Goal: Task Accomplishment & Management: Complete application form

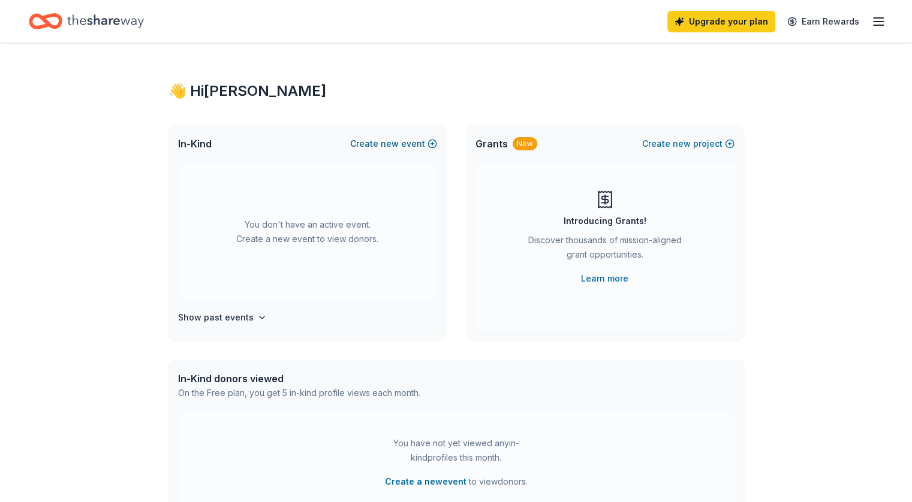
click at [384, 141] on span "new" at bounding box center [390, 144] width 18 height 14
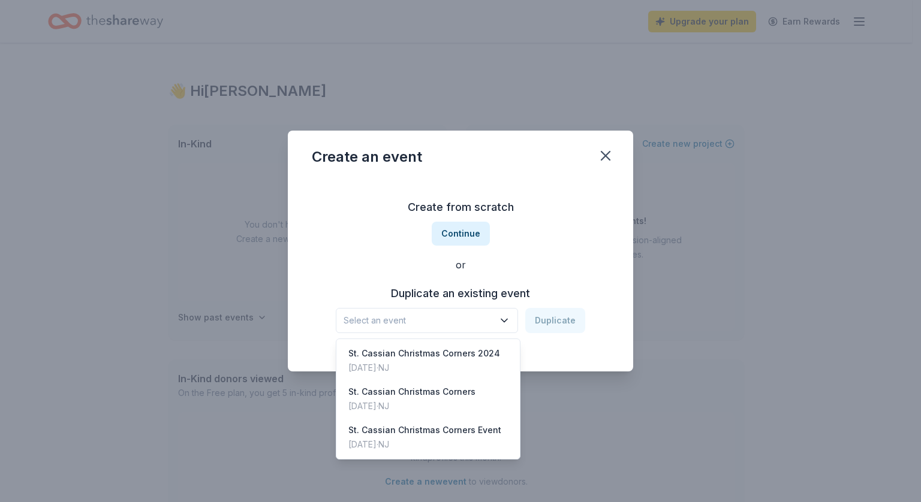
click at [509, 317] on icon "button" at bounding box center [504, 321] width 12 height 12
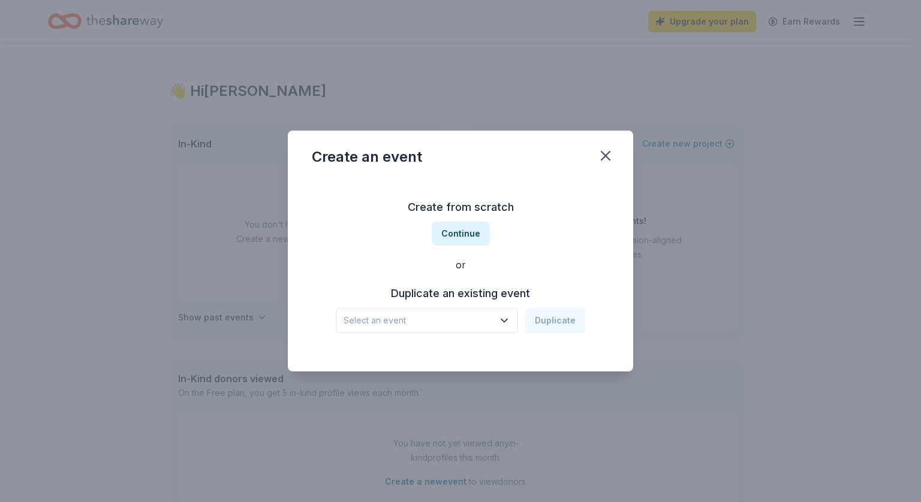
click at [442, 320] on span "Select an event" at bounding box center [419, 321] width 150 height 14
click at [458, 230] on button "Continue" at bounding box center [461, 234] width 58 height 24
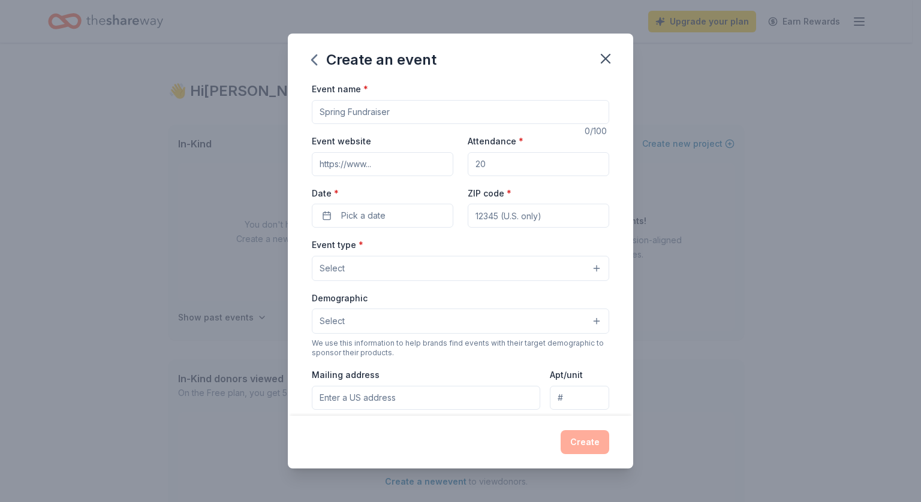
click at [352, 105] on input "Event name *" at bounding box center [460, 112] width 297 height 24
type input "c"
type input "Christmas Corners"
type input "1"
type input "stcassianschool.org"
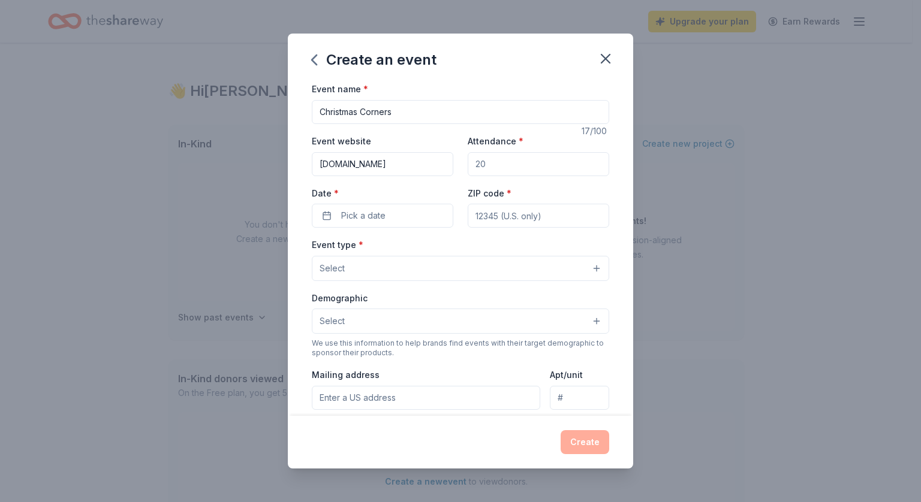
click at [483, 167] on input "Attendance *" at bounding box center [538, 164] width 141 height 24
type input "300"
click at [376, 204] on button "Pick a date" at bounding box center [382, 216] width 141 height 24
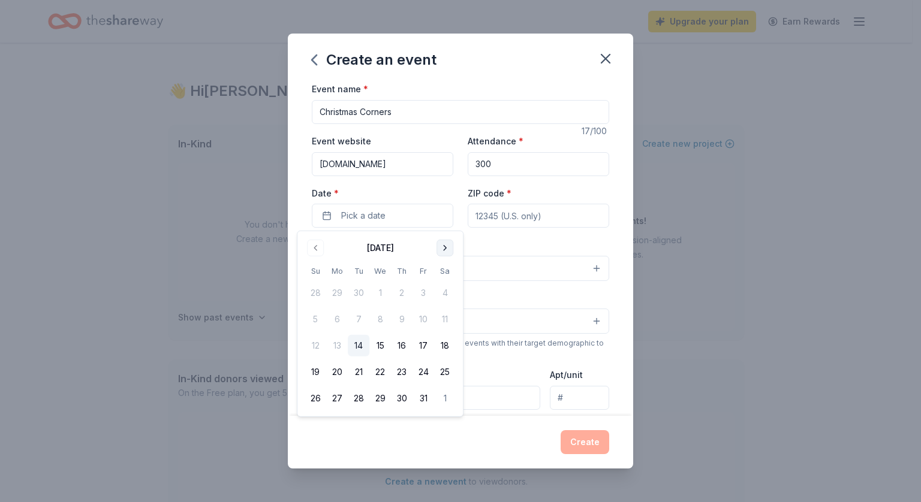
click at [446, 249] on button "Go to next month" at bounding box center [444, 248] width 17 height 17
click at [446, 289] on button "6" at bounding box center [445, 293] width 22 height 22
click at [537, 204] on input "ZIP code *" at bounding box center [538, 216] width 141 height 24
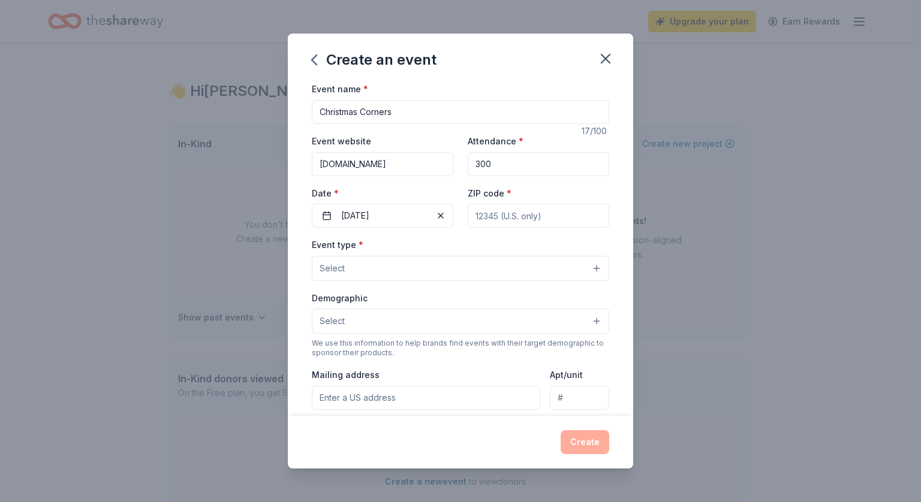
type input "07110"
type input "25 Chestnut St"
click at [389, 258] on button "Select" at bounding box center [460, 268] width 297 height 25
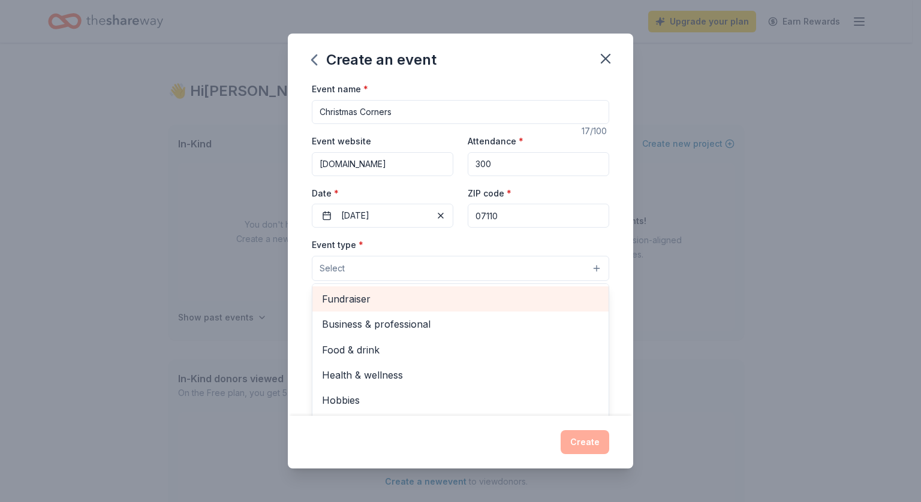
click at [405, 300] on span "Fundraiser" at bounding box center [460, 299] width 277 height 16
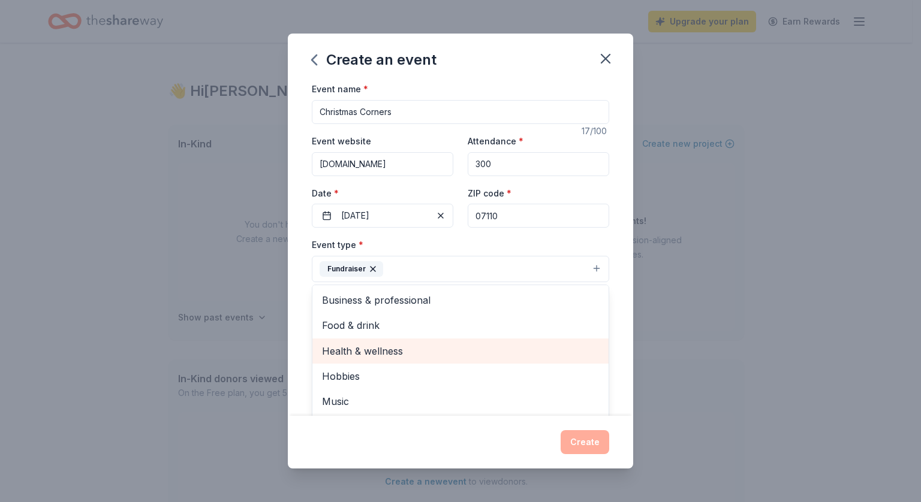
scroll to position [14, 0]
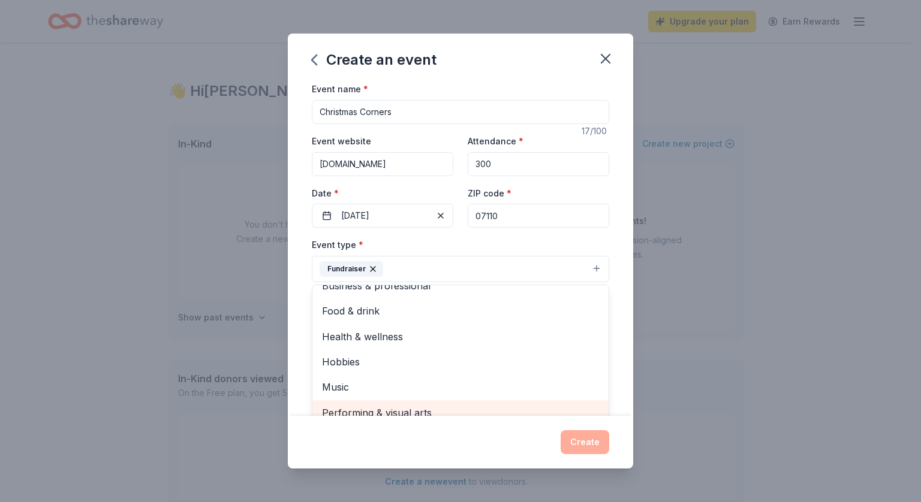
click at [376, 406] on span "Performing & visual arts" at bounding box center [460, 413] width 277 height 16
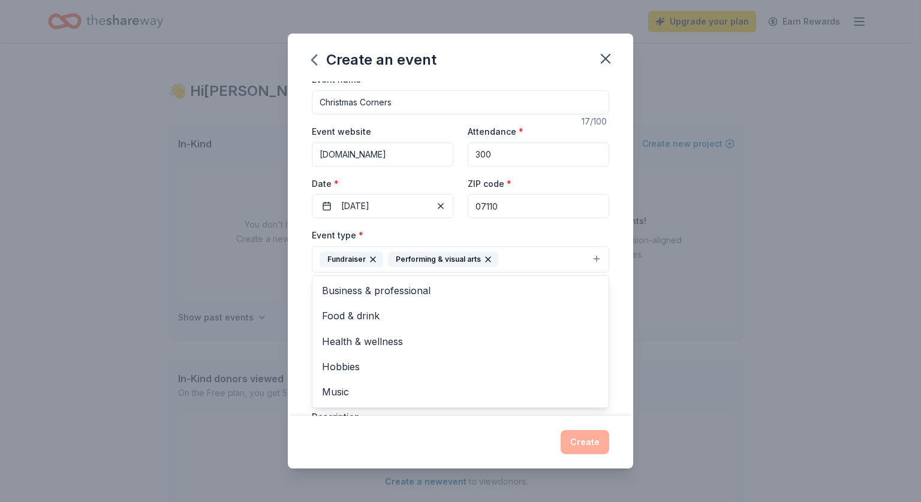
scroll to position [0, 0]
click at [311, 340] on div "Event name * Christmas Corners 17 /100 Event website stcassianschool.org Attend…" at bounding box center [460, 249] width 345 height 334
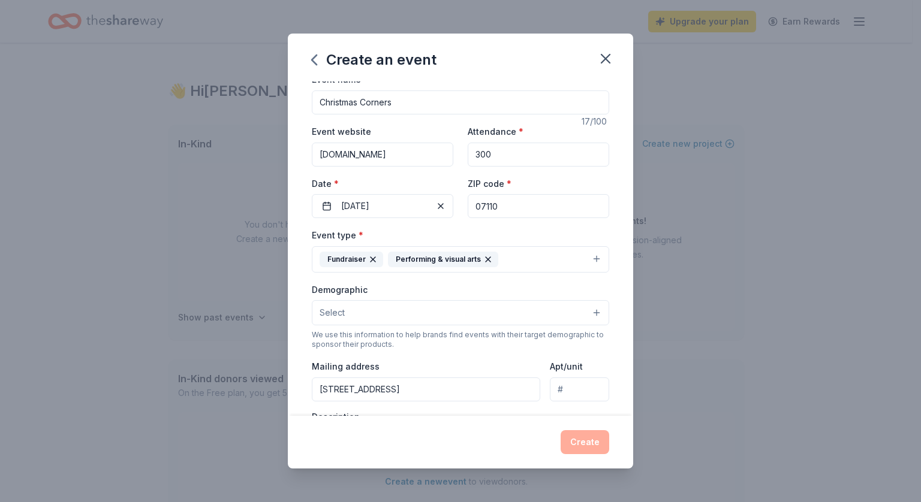
click at [489, 258] on div "Performing & visual arts" at bounding box center [443, 260] width 110 height 16
click at [486, 258] on icon "button" at bounding box center [488, 259] width 5 height 5
click at [399, 321] on button "Select" at bounding box center [460, 312] width 297 height 25
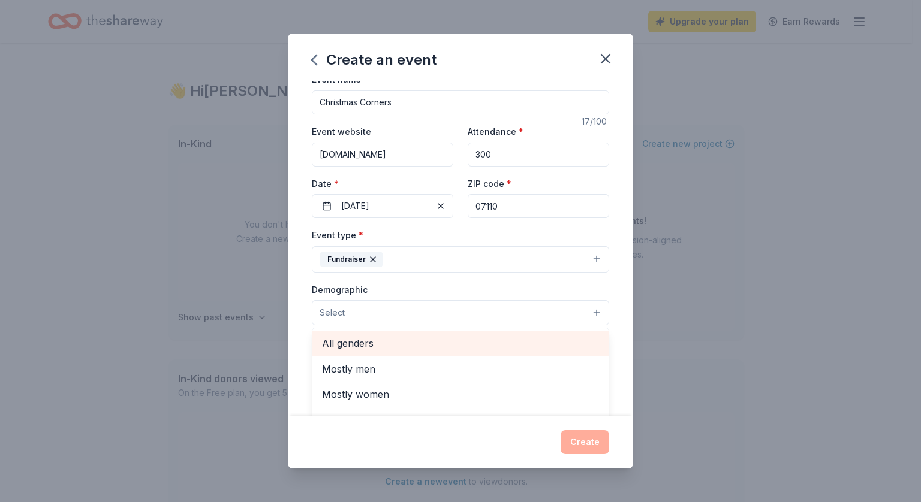
click at [383, 352] on div "All genders" at bounding box center [460, 343] width 296 height 25
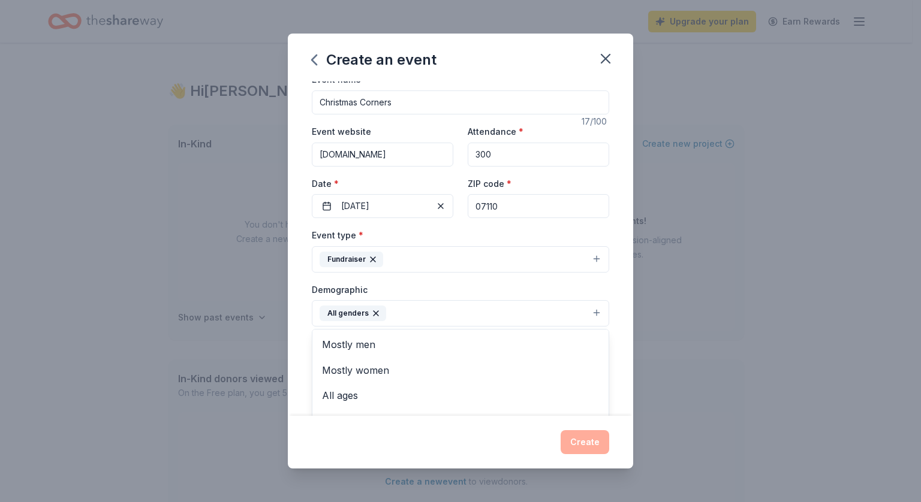
click at [292, 309] on div "Event name * Christmas Corners 17 /100 Event website stcassianschool.org Attend…" at bounding box center [460, 249] width 345 height 334
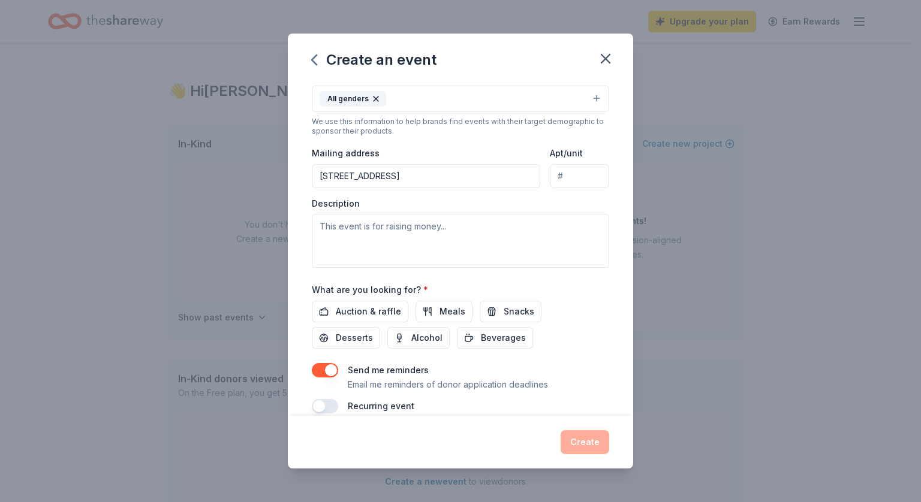
scroll to position [240, 0]
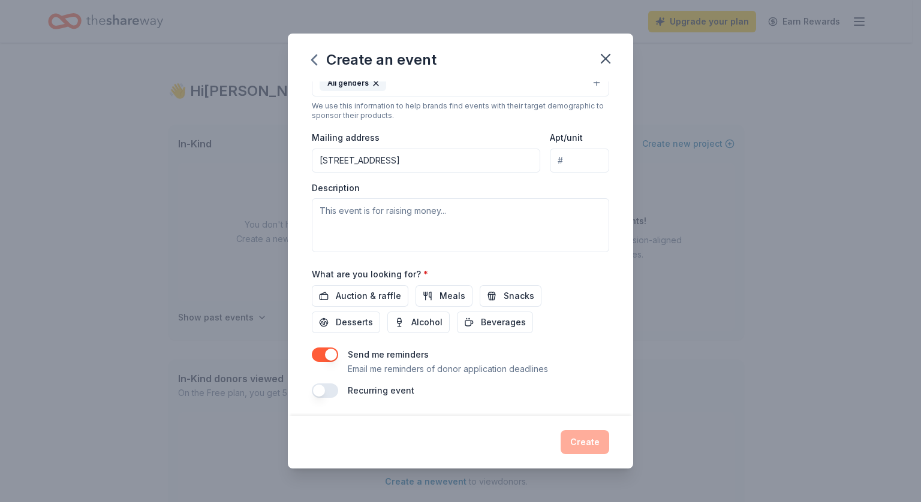
click at [586, 439] on div "Create" at bounding box center [460, 442] width 297 height 24
click at [329, 386] on button "button" at bounding box center [325, 391] width 26 height 14
click at [338, 389] on div "Recurring event This is a recurring event. The next event is in:" at bounding box center [460, 398] width 297 height 29
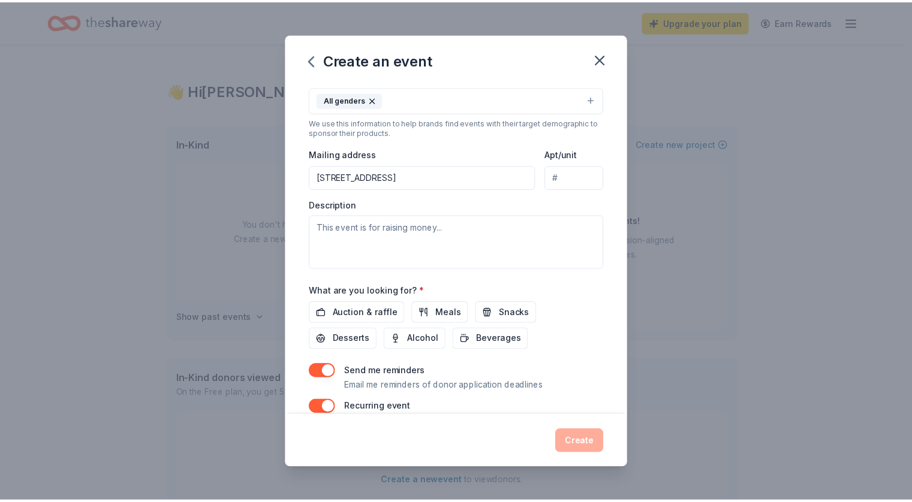
scroll to position [224, 0]
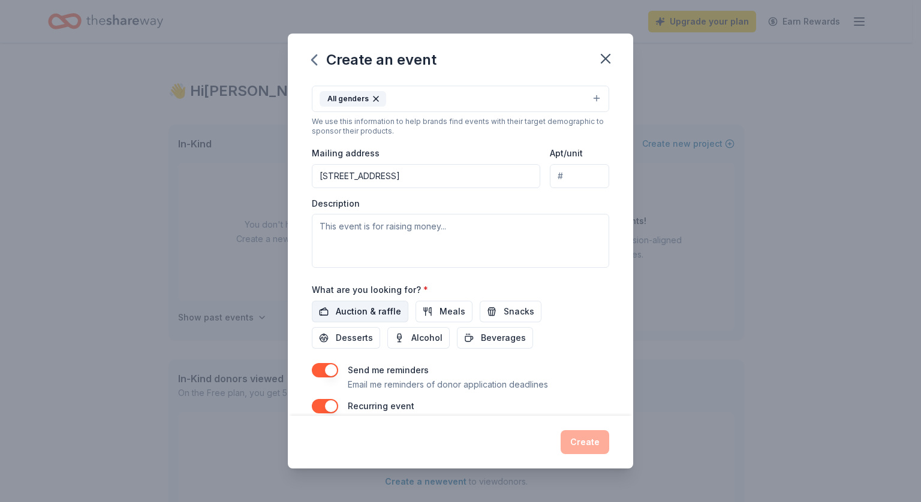
click at [369, 315] on span "Auction & raffle" at bounding box center [368, 312] width 65 height 14
click at [585, 445] on button "Create" at bounding box center [585, 442] width 49 height 24
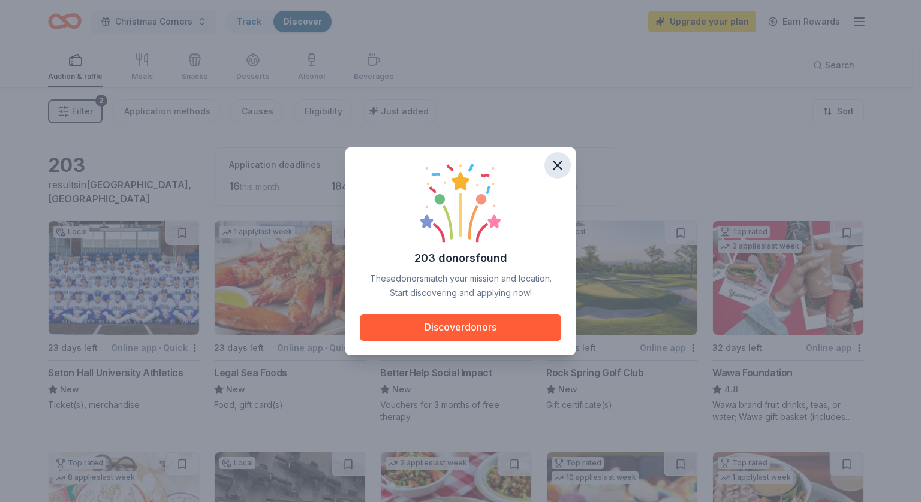
click at [561, 154] on button "button" at bounding box center [557, 165] width 26 height 26
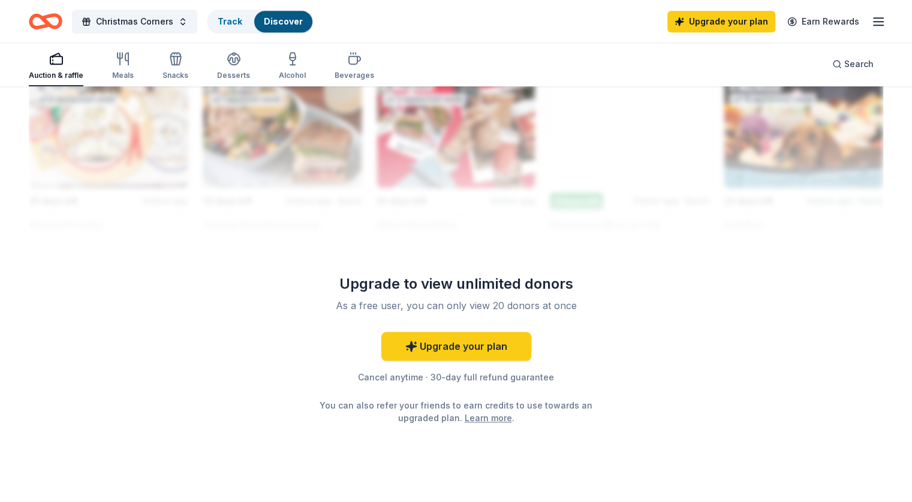
scroll to position [1091, 0]
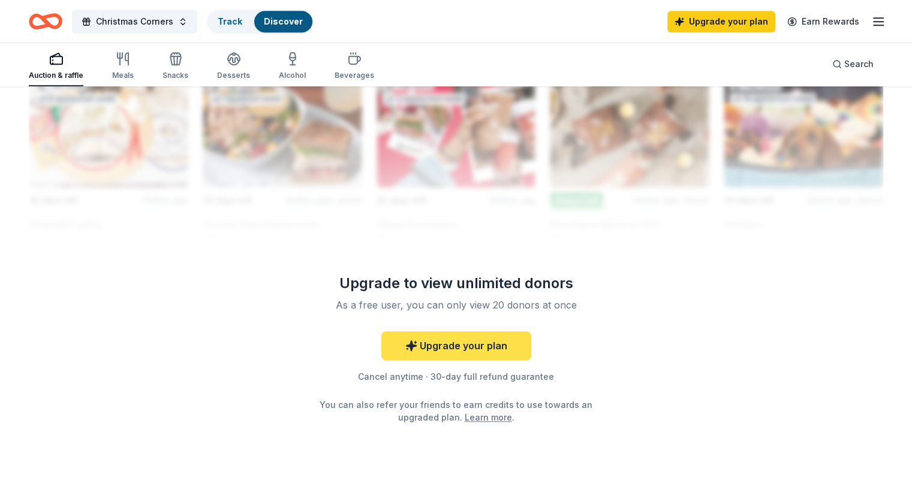
click at [458, 337] on link "Upgrade your plan" at bounding box center [456, 346] width 150 height 29
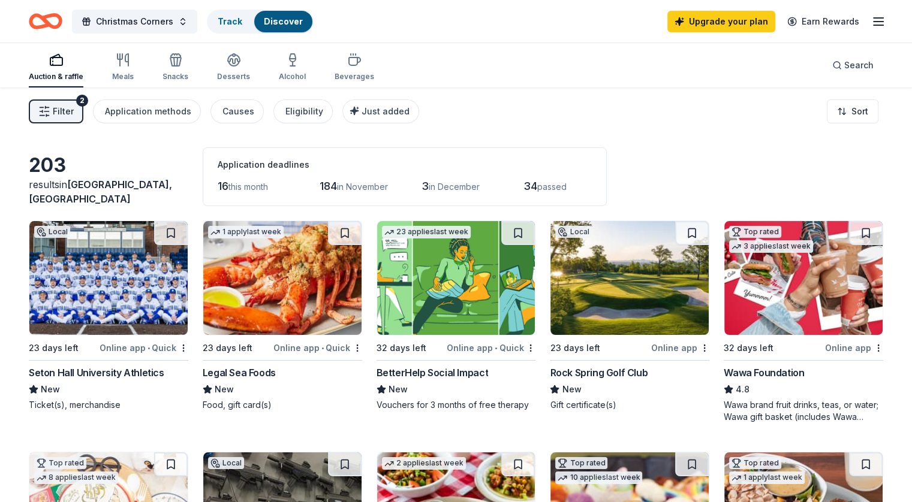
scroll to position [0, 0]
click at [74, 112] on span "Filter" at bounding box center [63, 111] width 21 height 14
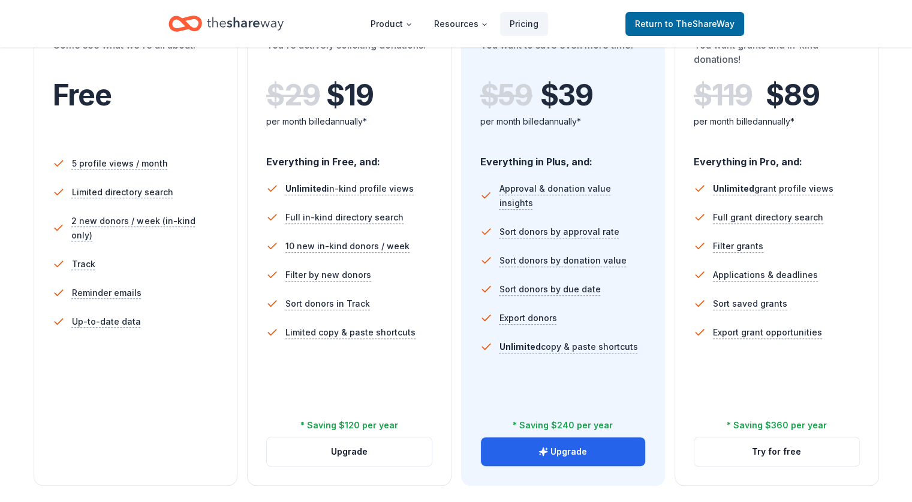
scroll to position [278, 0]
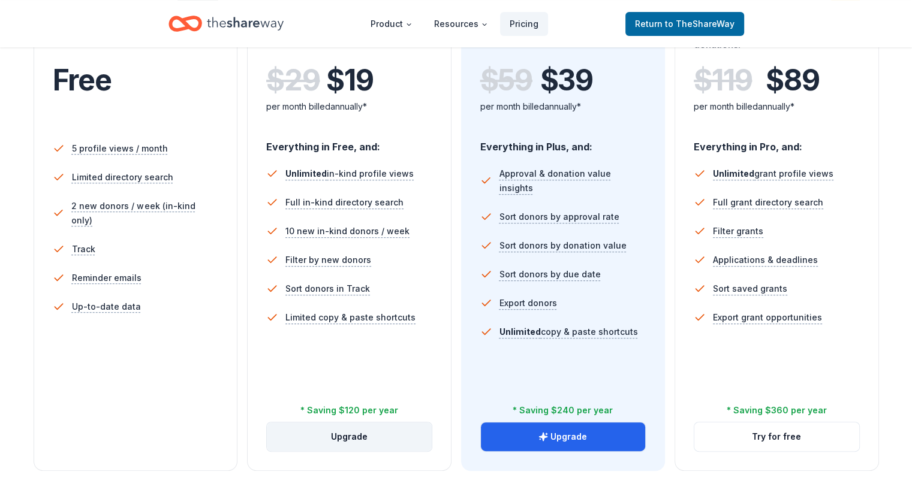
click at [359, 423] on button "Upgrade" at bounding box center [349, 437] width 165 height 29
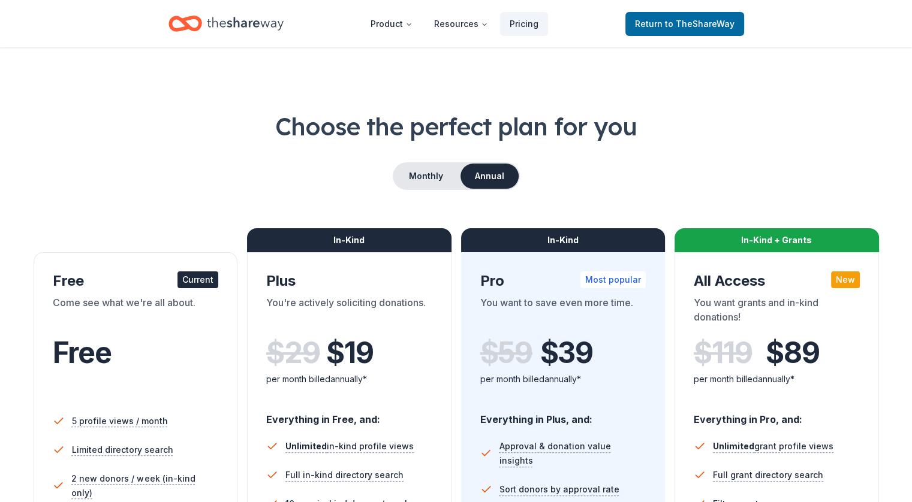
scroll to position [3, 0]
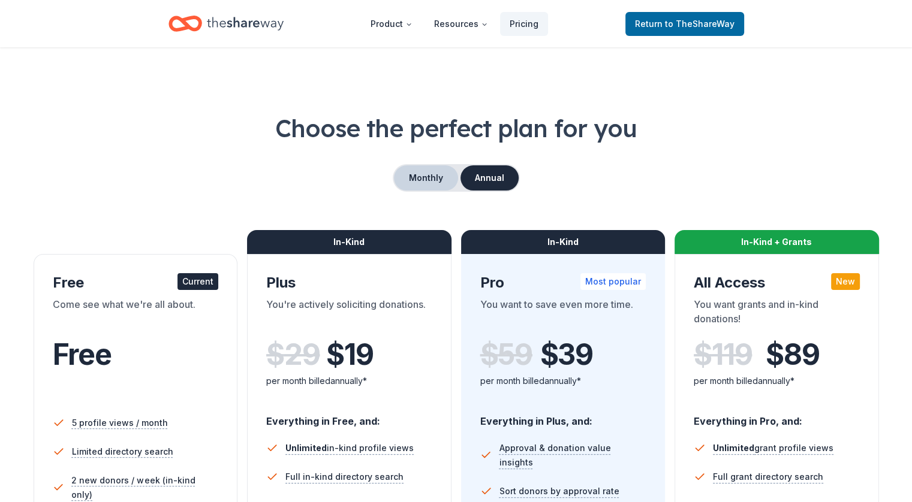
click at [445, 188] on button "Monthly" at bounding box center [426, 177] width 64 height 25
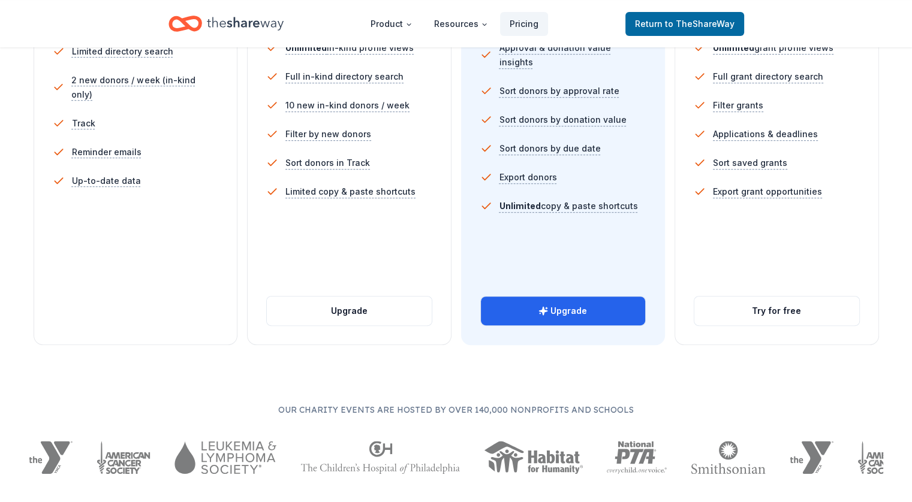
scroll to position [410, 0]
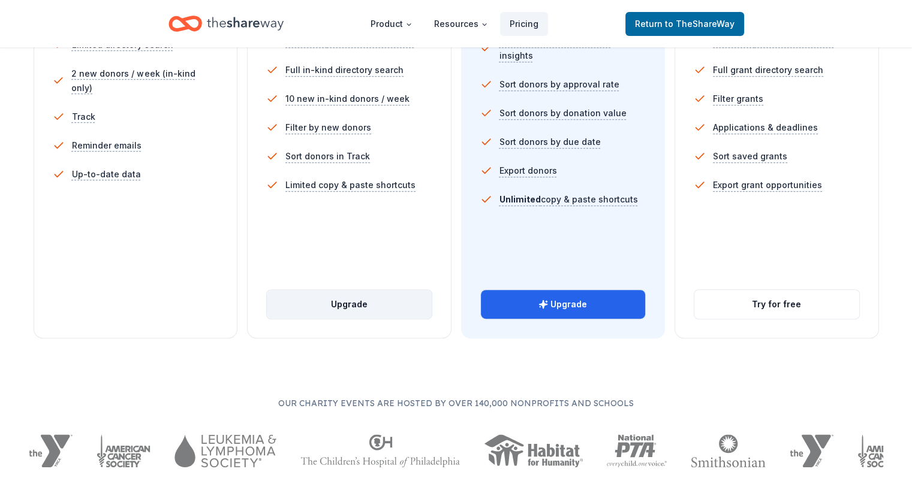
click at [345, 290] on button "Upgrade" at bounding box center [349, 304] width 165 height 29
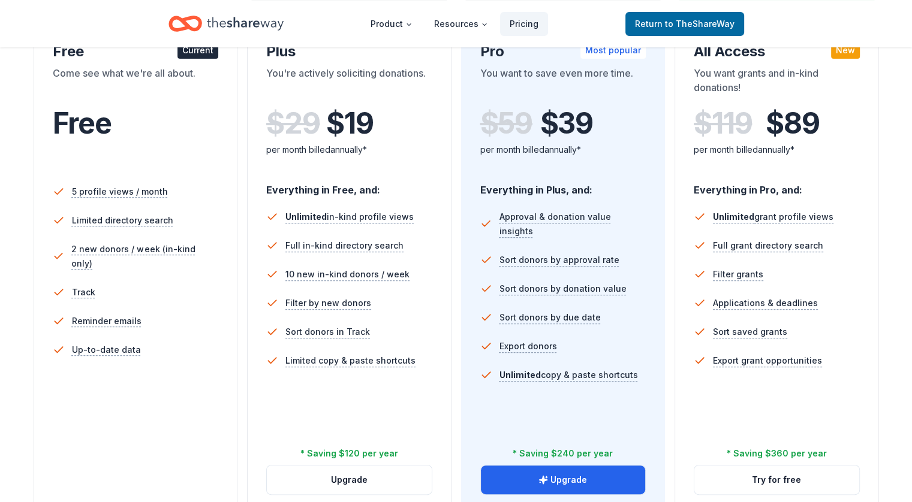
scroll to position [232, 0]
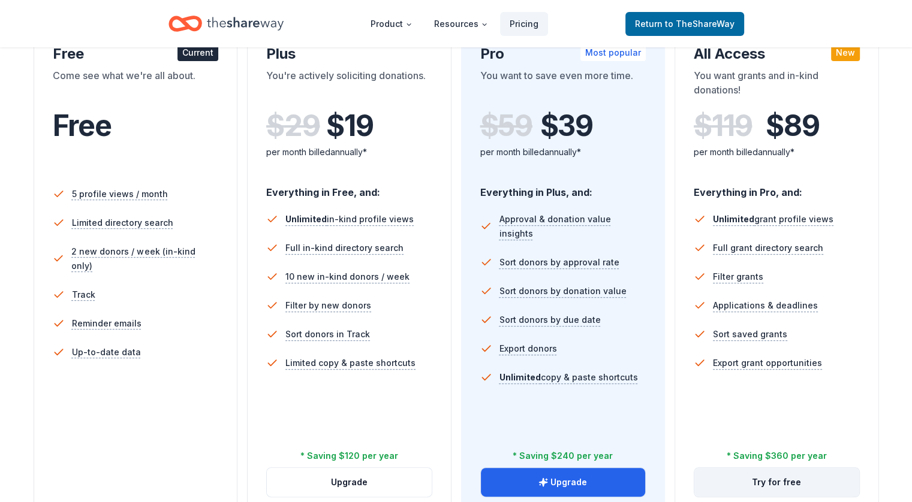
click at [737, 468] on button "Try for free" at bounding box center [776, 482] width 165 height 29
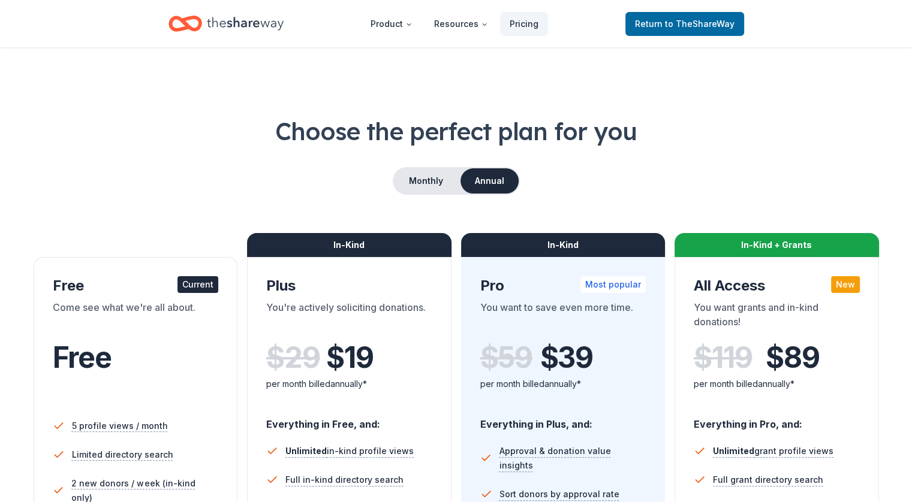
click at [648, 8] on header "Product Resources Pricing Return to TheShareWay" at bounding box center [456, 23] width 912 height 47
click at [647, 19] on span "Return to TheShareWay" at bounding box center [685, 24] width 100 height 14
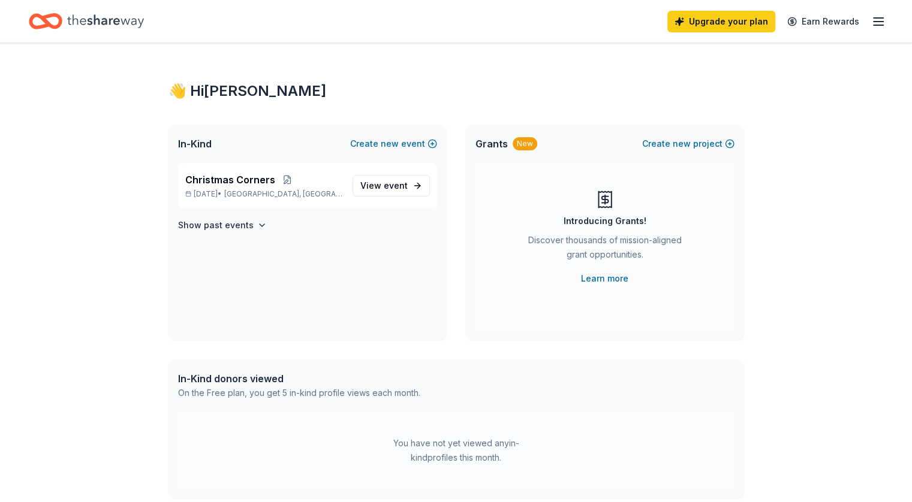
click at [851, 22] on div "Upgrade your plan Earn Rewards" at bounding box center [776, 21] width 218 height 28
click at [871, 23] on icon "button" at bounding box center [878, 21] width 14 height 14
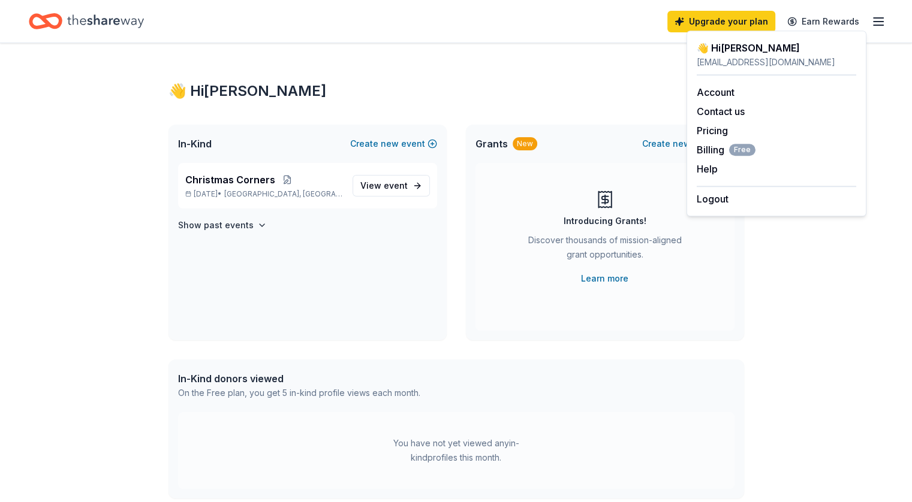
click at [606, 64] on div "👋 Hi Christie In-Kind Create new event Christmas Corners Dec 06, 2025 • Nutley,…" at bounding box center [456, 381] width 614 height 676
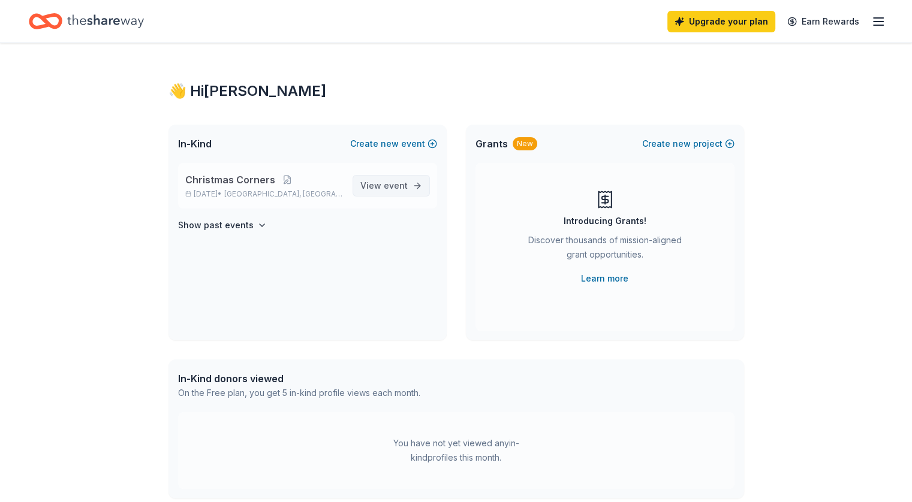
click at [389, 186] on span "event" at bounding box center [396, 185] width 24 height 10
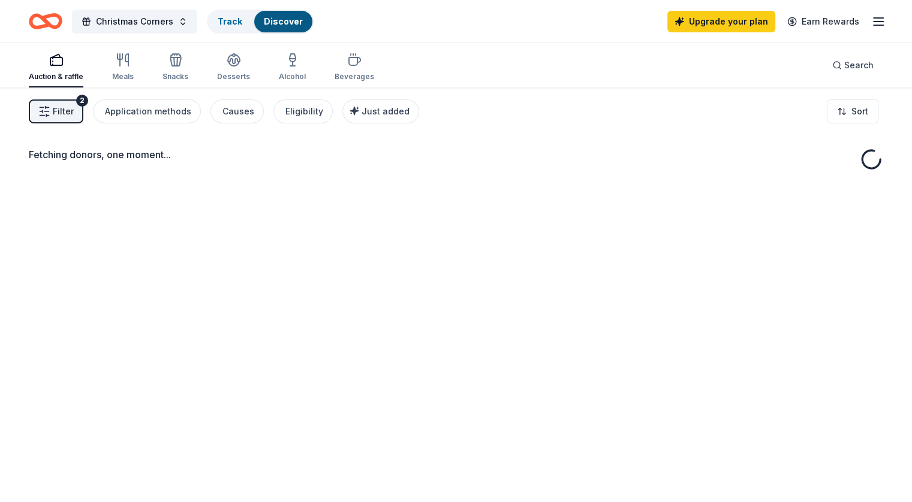
click at [381, 186] on div "Fetching donors, one moment..." at bounding box center [456, 339] width 912 height 502
click at [66, 124] on div "Filter 2 Application methods Causes Eligibility Just added Sort" at bounding box center [456, 112] width 912 height 48
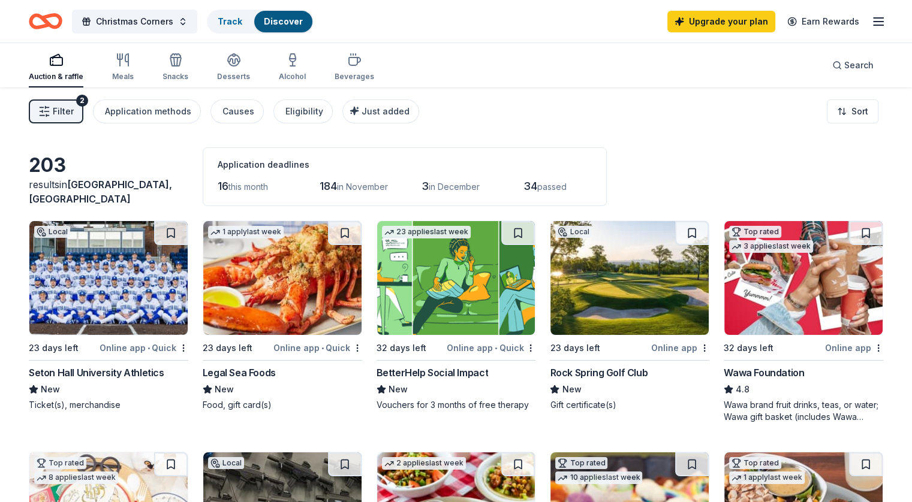
click at [50, 106] on icon "button" at bounding box center [44, 112] width 12 height 12
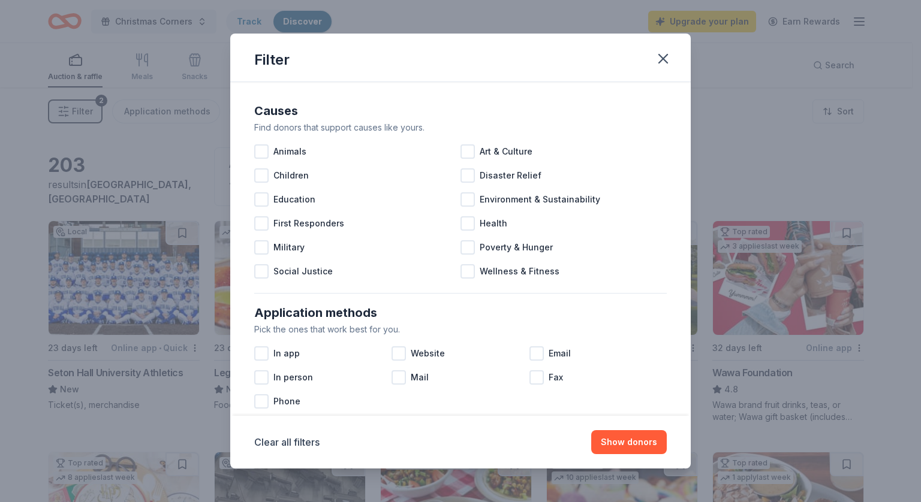
click at [67, 106] on div "Filter Causes Find donors that support causes like yours. Animals Art & Culture…" at bounding box center [460, 251] width 921 height 502
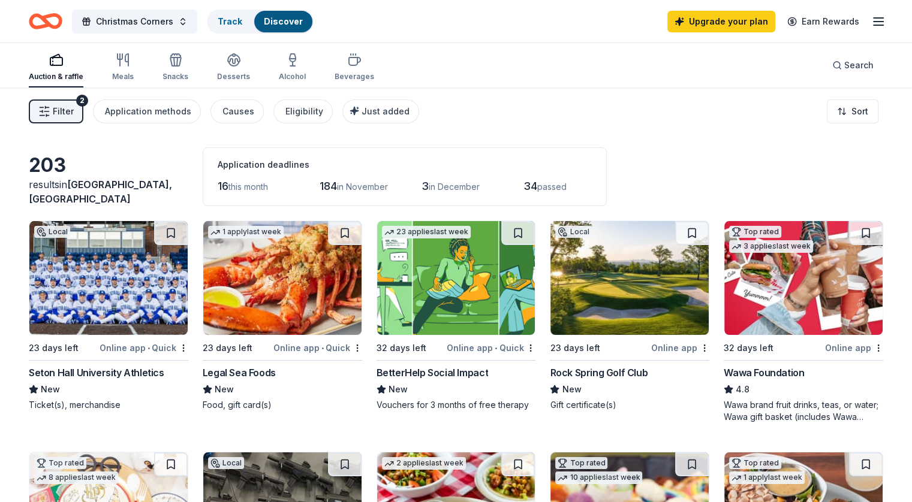
click at [74, 112] on span "Filter" at bounding box center [63, 111] width 21 height 14
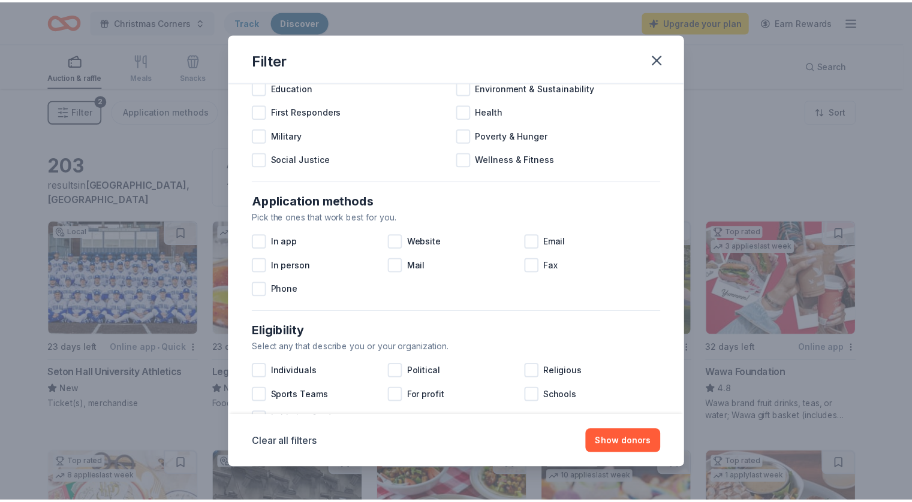
scroll to position [132, 0]
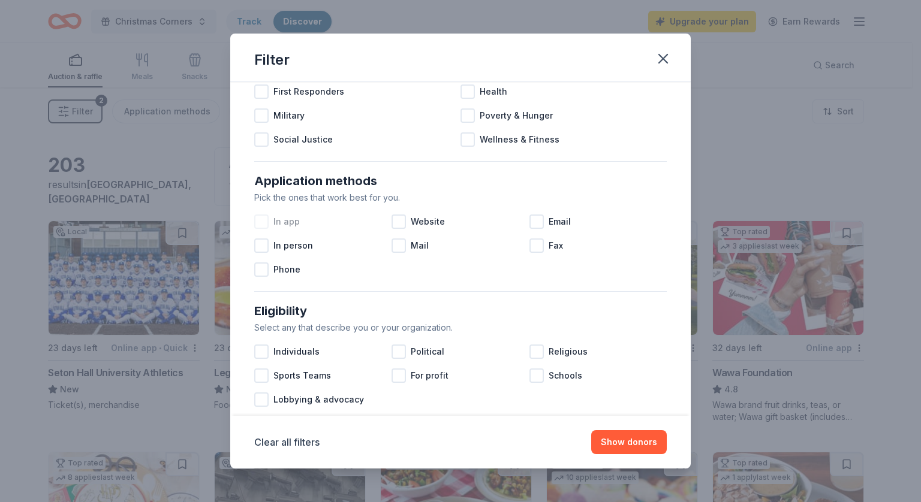
click at [259, 221] on div at bounding box center [261, 222] width 14 height 14
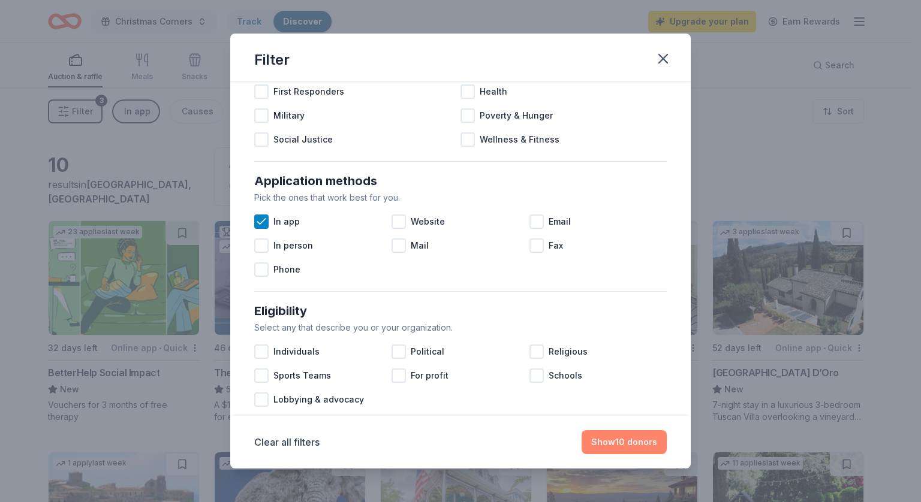
click at [637, 438] on button "Show 10 donors" at bounding box center [624, 442] width 85 height 24
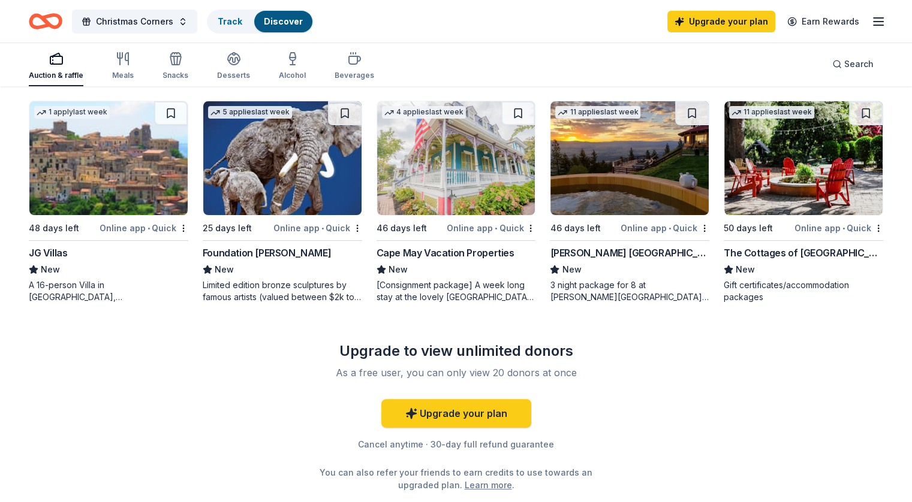
scroll to position [351, 0]
click at [446, 161] on img at bounding box center [456, 158] width 158 height 114
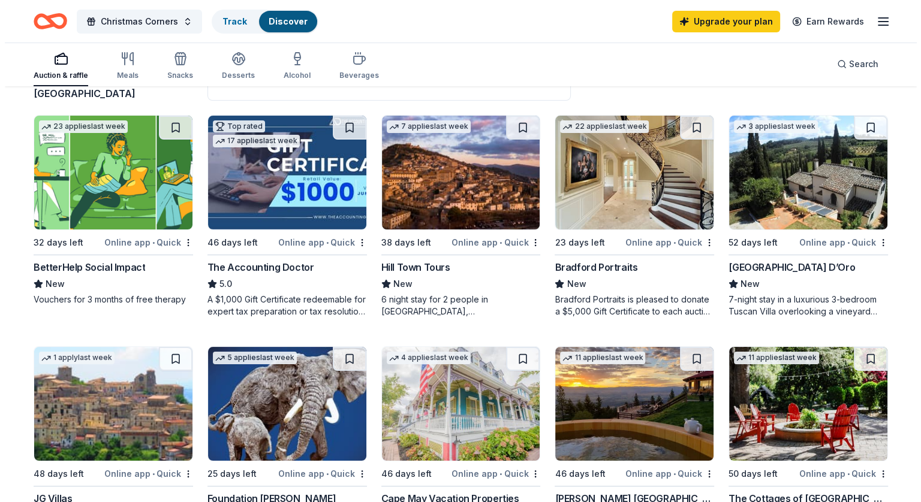
scroll to position [0, 0]
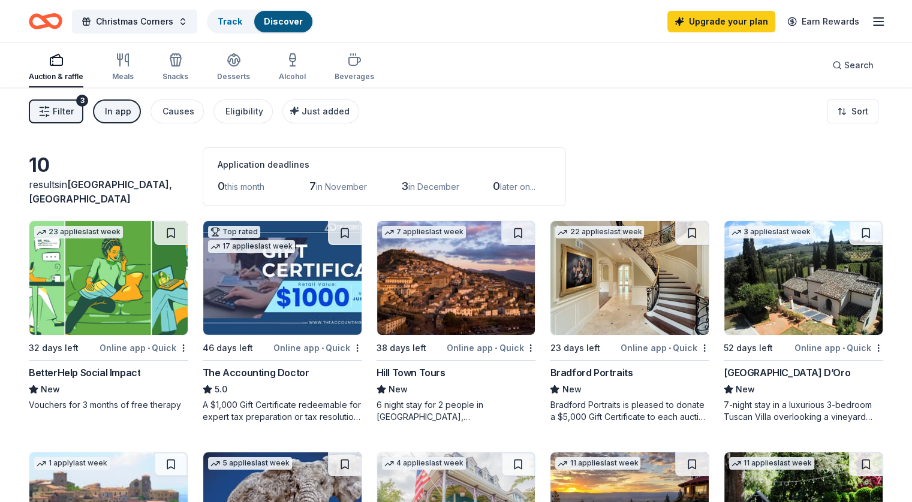
click at [74, 107] on span "Filter" at bounding box center [63, 111] width 21 height 14
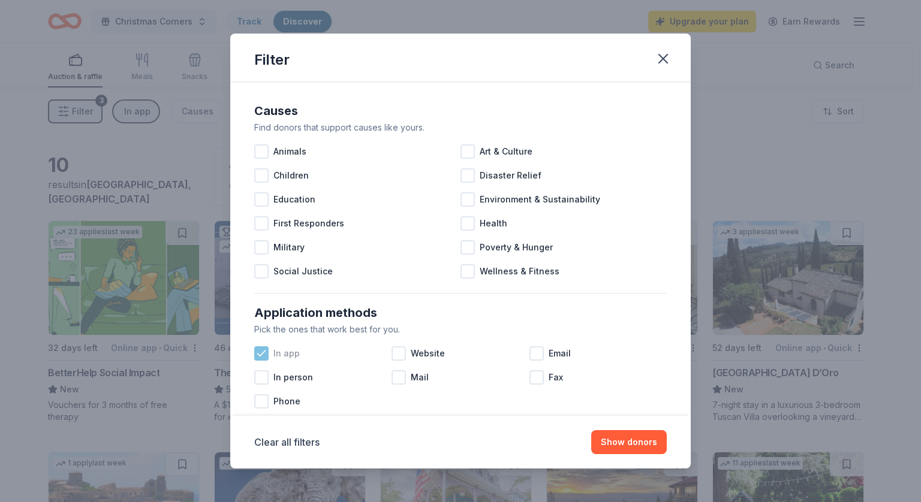
click at [261, 355] on icon at bounding box center [261, 353] width 8 height 5
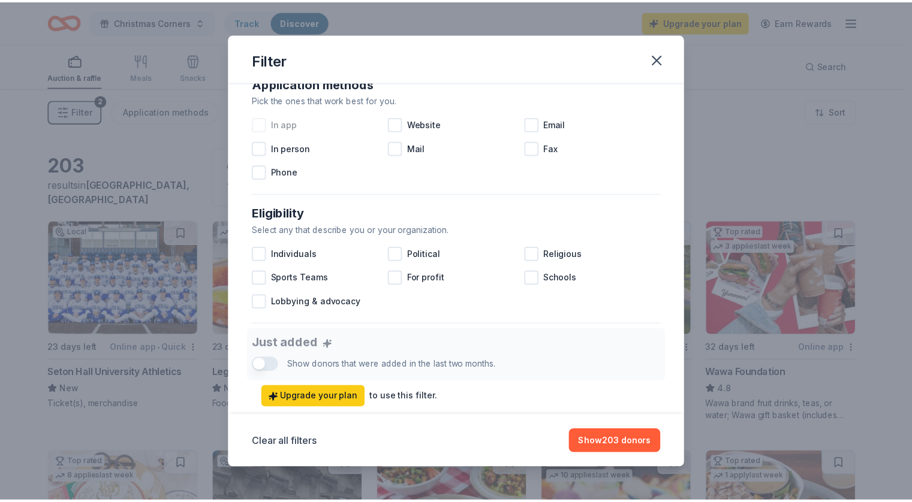
scroll to position [247, 0]
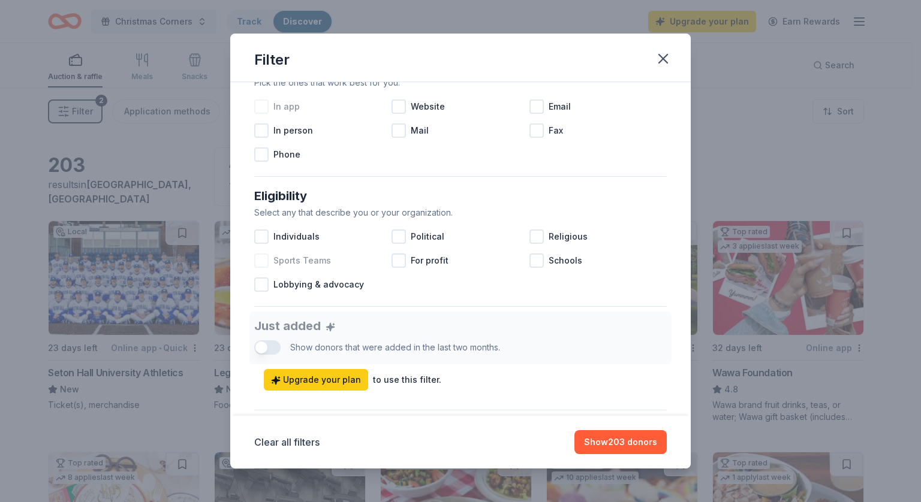
click at [276, 264] on span "Sports Teams" at bounding box center [302, 261] width 58 height 14
click at [264, 255] on icon at bounding box center [261, 261] width 12 height 12
click at [263, 256] on div at bounding box center [261, 261] width 14 height 14
click at [640, 441] on button "Show 187 donors" at bounding box center [621, 442] width 91 height 24
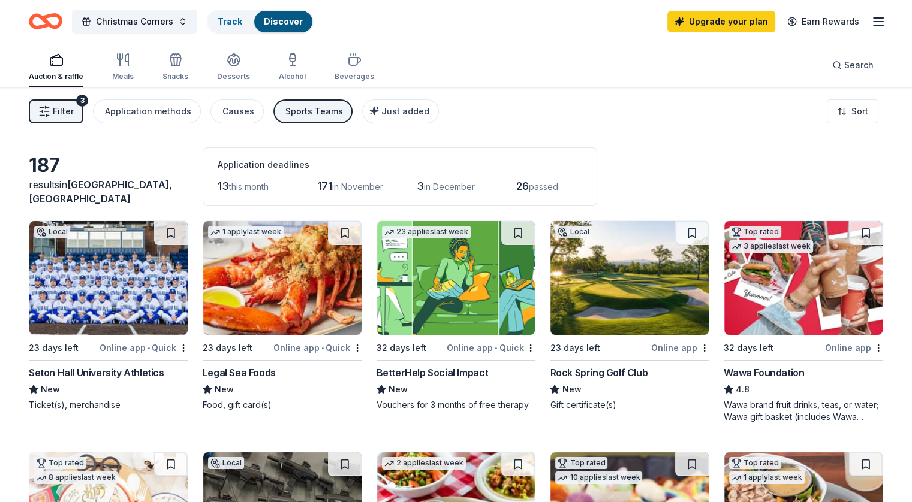
click at [74, 107] on span "Filter" at bounding box center [63, 111] width 21 height 14
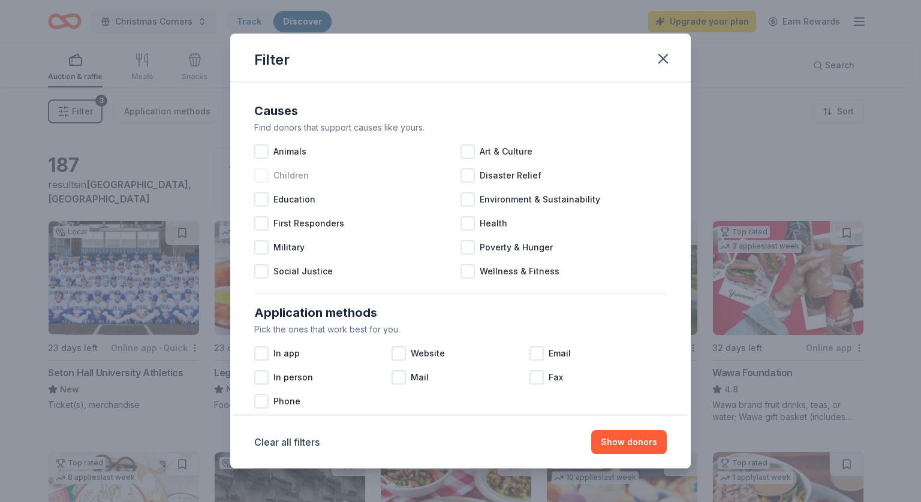
click at [261, 173] on div at bounding box center [261, 175] width 14 height 14
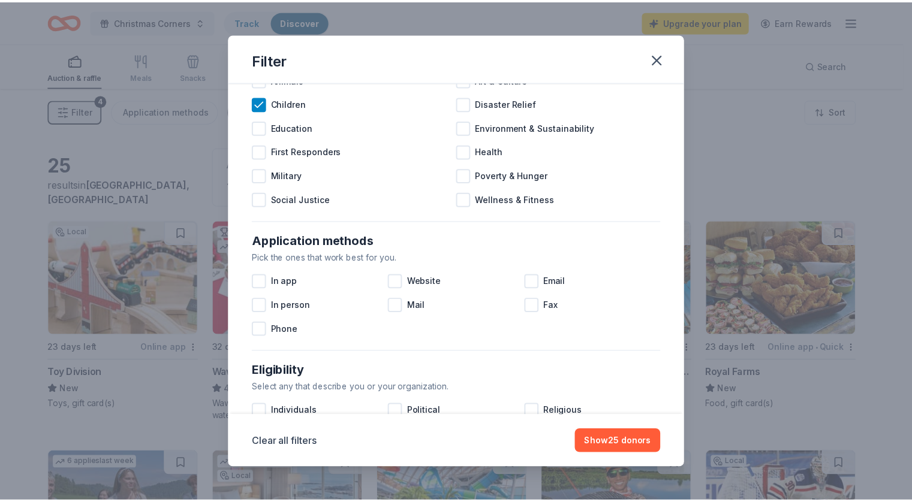
scroll to position [73, 0]
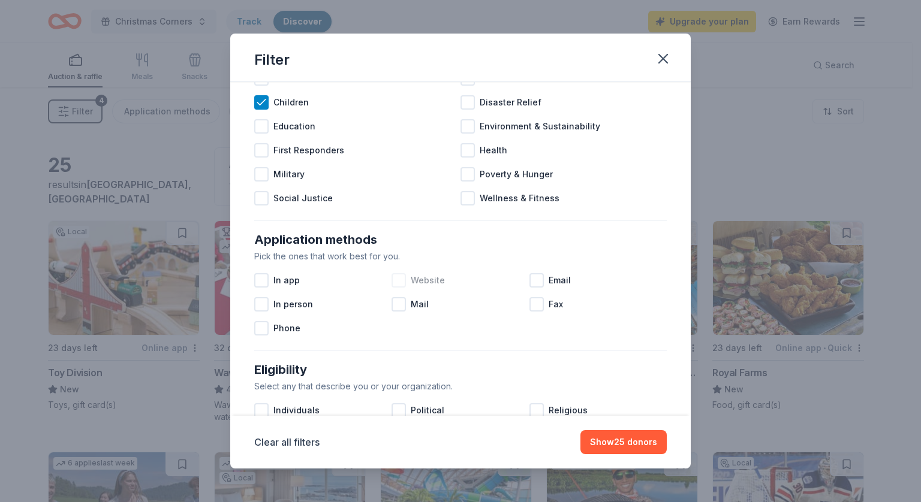
click at [392, 284] on div at bounding box center [399, 280] width 14 height 14
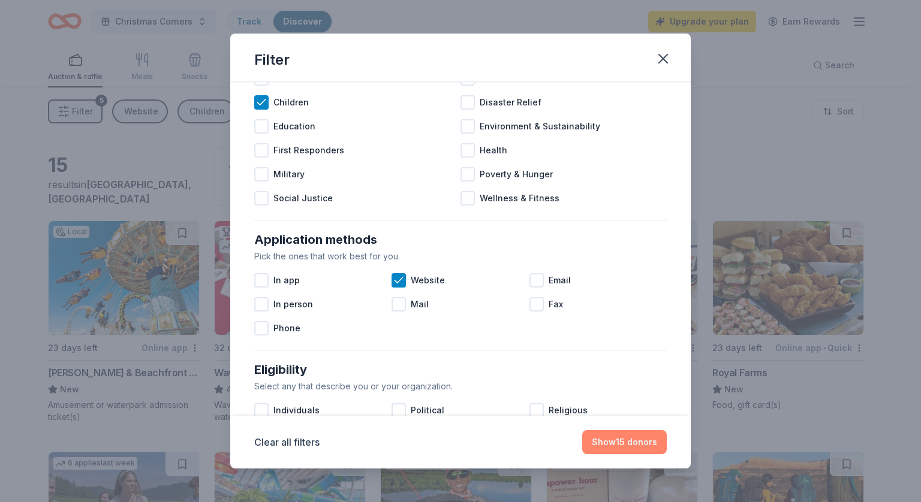
click at [633, 441] on button "Show 15 donors" at bounding box center [624, 442] width 85 height 24
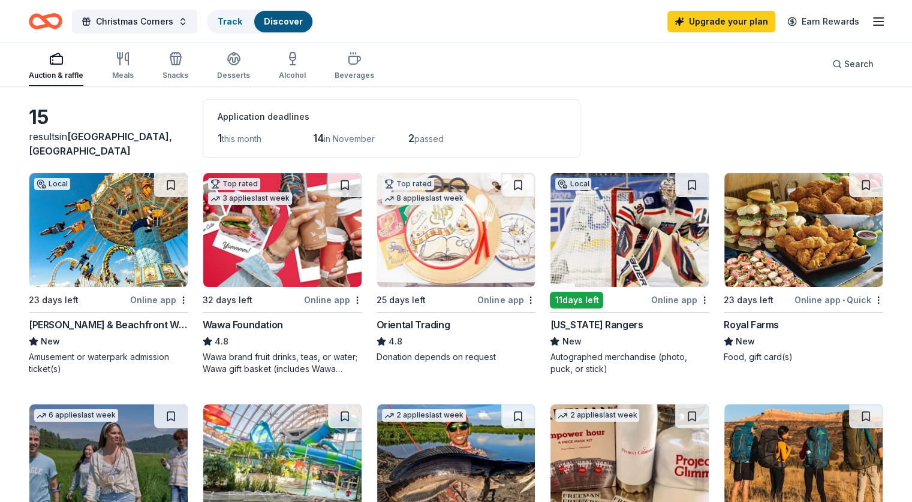
scroll to position [47, 0]
click at [640, 234] on img at bounding box center [629, 231] width 158 height 114
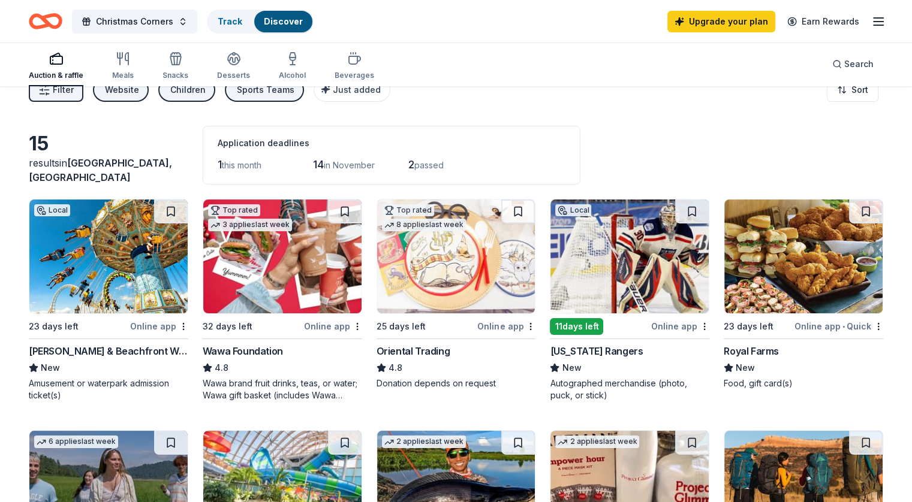
scroll to position [0, 0]
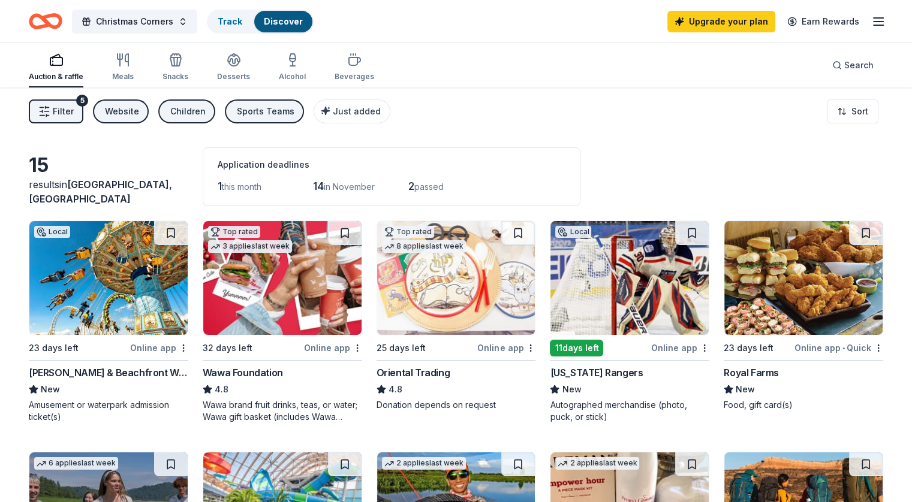
click at [74, 115] on span "Filter" at bounding box center [63, 111] width 21 height 14
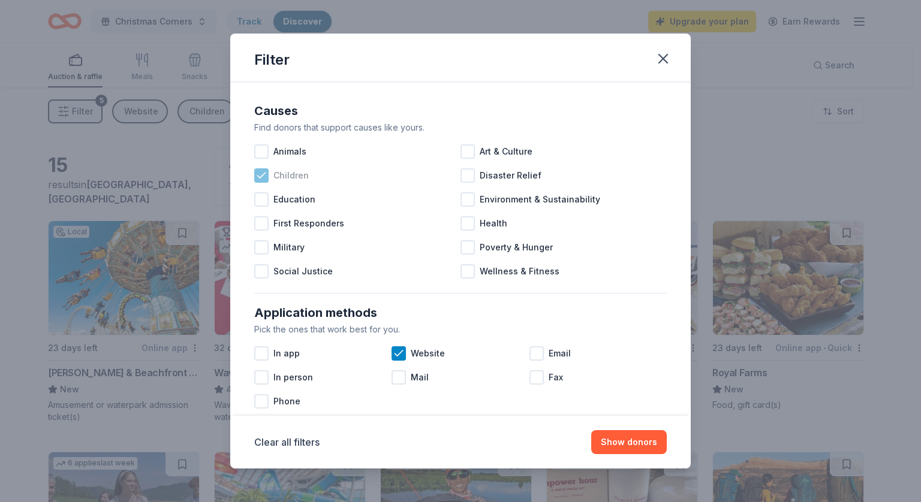
click at [266, 179] on icon at bounding box center [261, 176] width 12 height 12
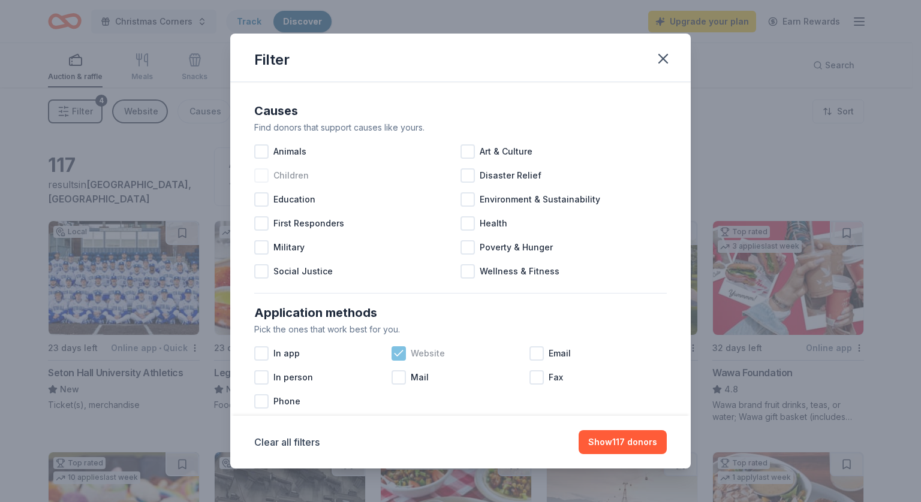
click at [396, 358] on icon at bounding box center [399, 354] width 12 height 12
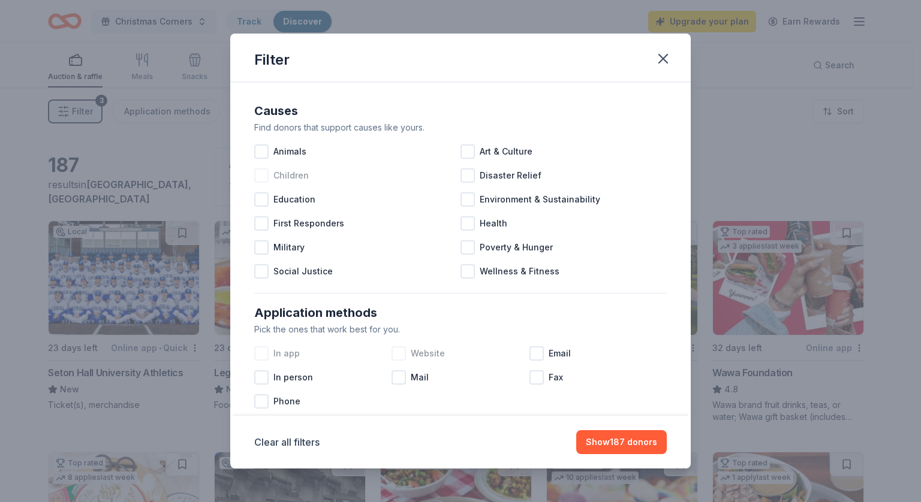
click at [257, 356] on div at bounding box center [261, 354] width 14 height 14
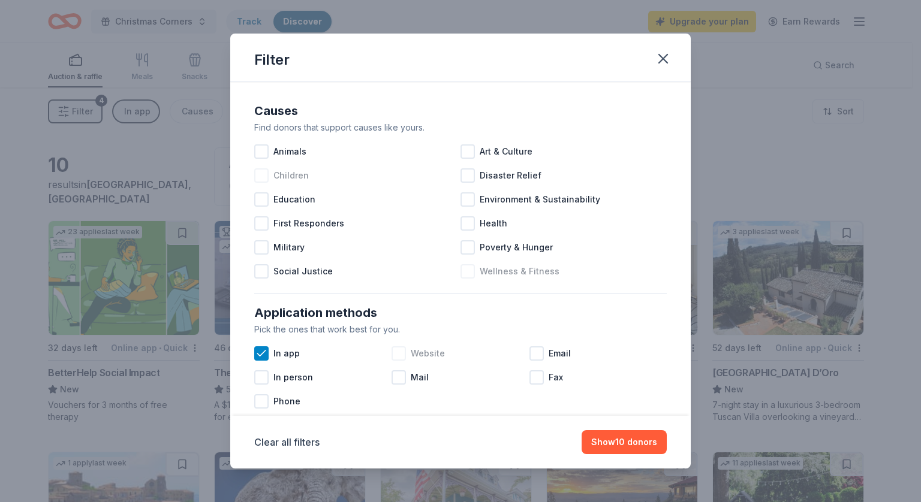
click at [480, 269] on span "Wellness & Fitness" at bounding box center [520, 271] width 80 height 14
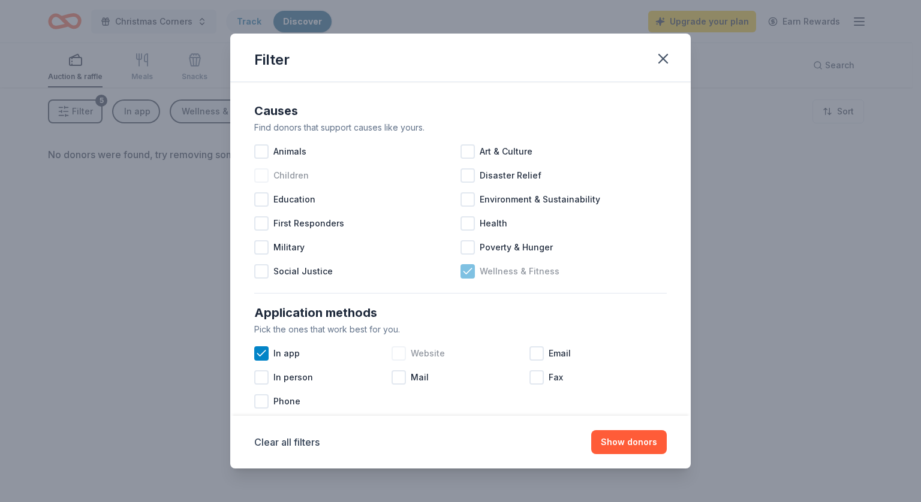
click at [465, 273] on icon at bounding box center [468, 272] width 12 height 12
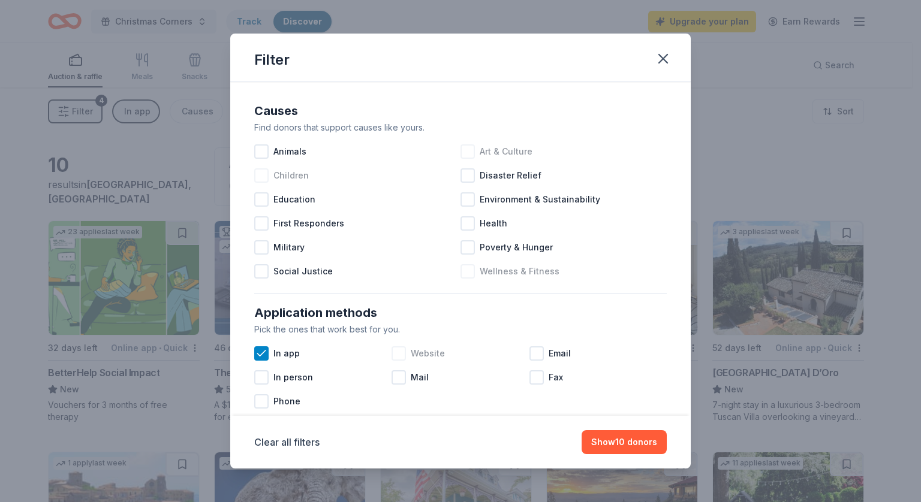
click at [468, 148] on div at bounding box center [467, 151] width 14 height 14
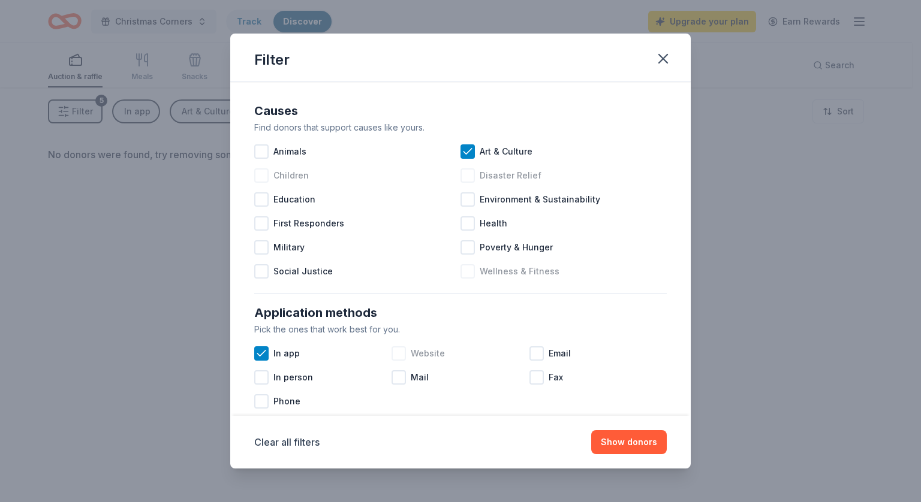
click at [463, 173] on div at bounding box center [467, 175] width 14 height 14
click at [466, 152] on icon at bounding box center [468, 152] width 12 height 12
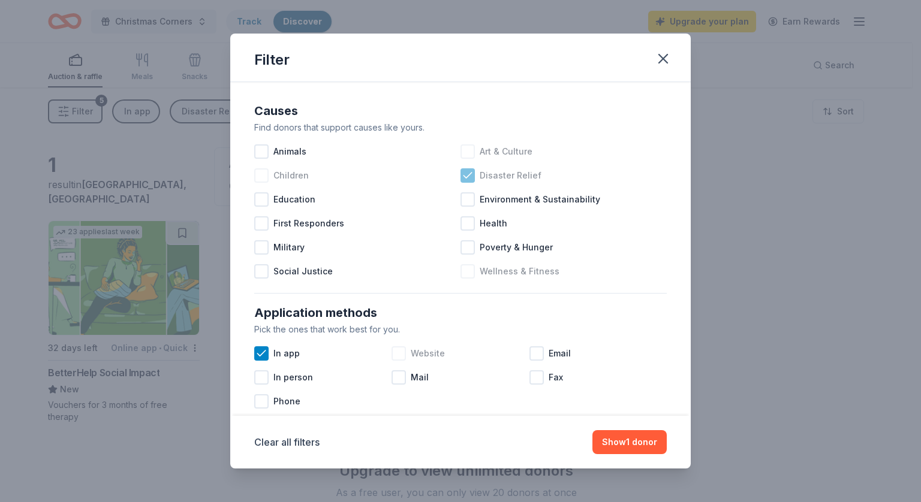
click at [468, 177] on icon at bounding box center [468, 176] width 12 height 12
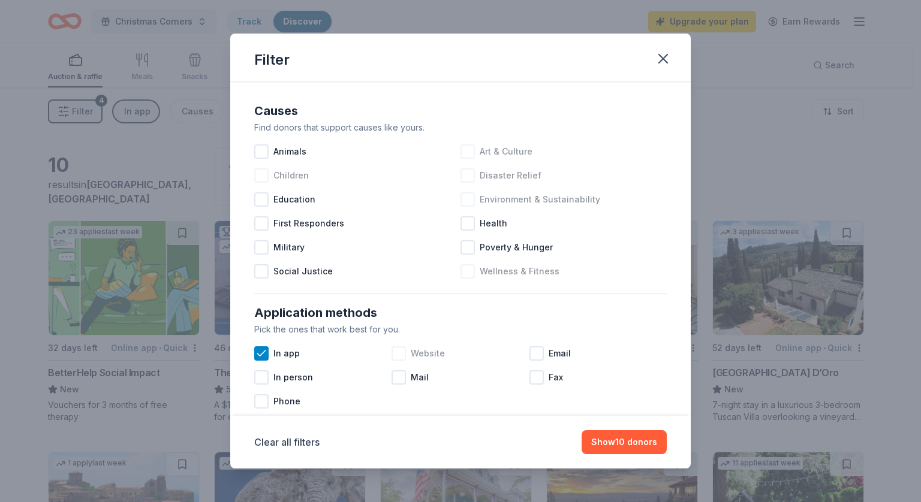
click at [468, 194] on div at bounding box center [467, 199] width 14 height 14
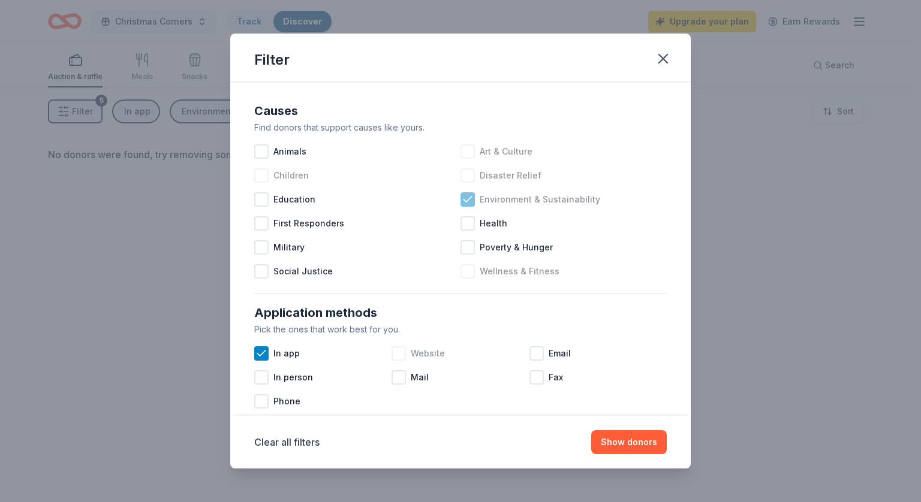
click at [468, 194] on icon at bounding box center [468, 200] width 12 height 12
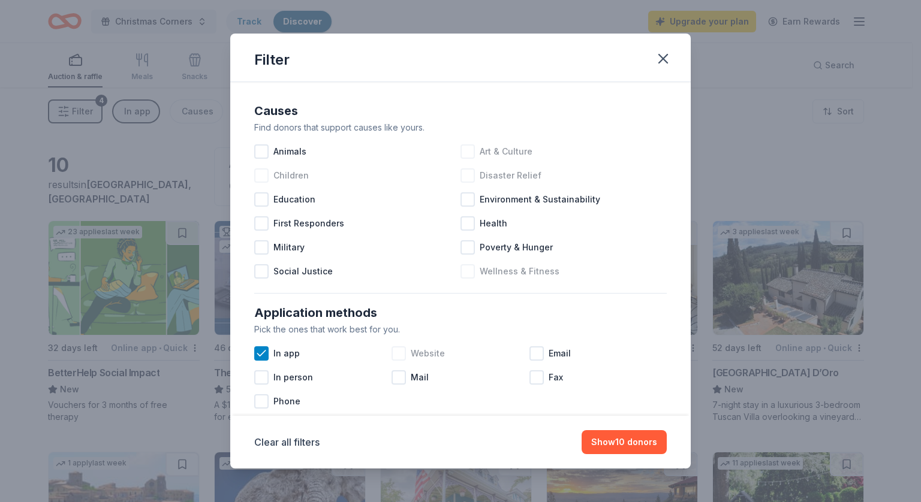
click at [274, 176] on span "Children" at bounding box center [290, 175] width 35 height 14
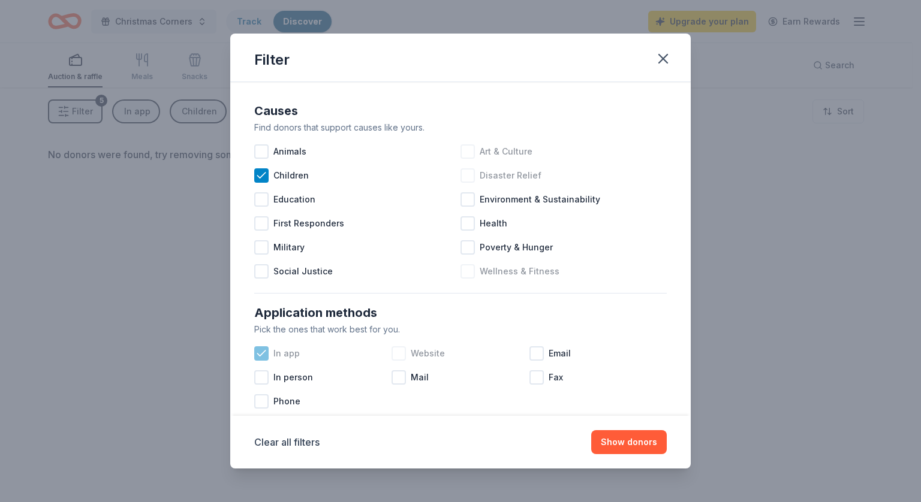
click at [269, 350] on div "In app" at bounding box center [322, 354] width 137 height 24
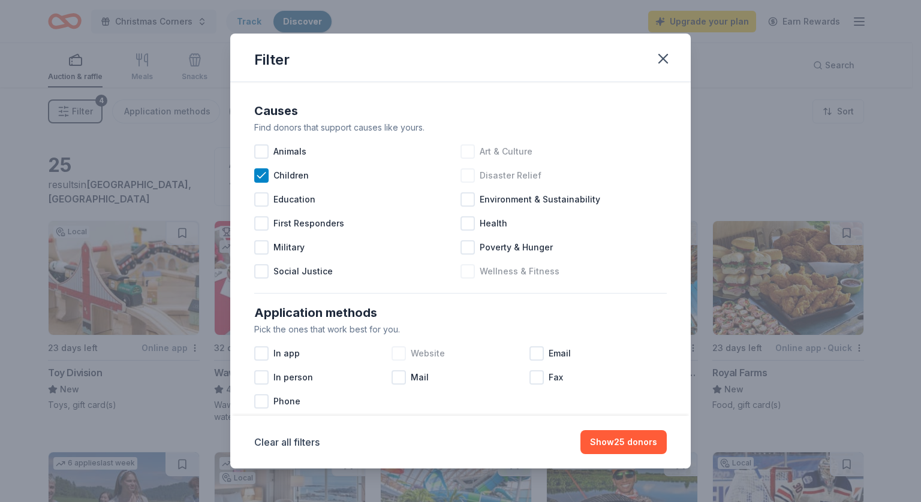
click at [259, 177] on icon at bounding box center [261, 175] width 8 height 5
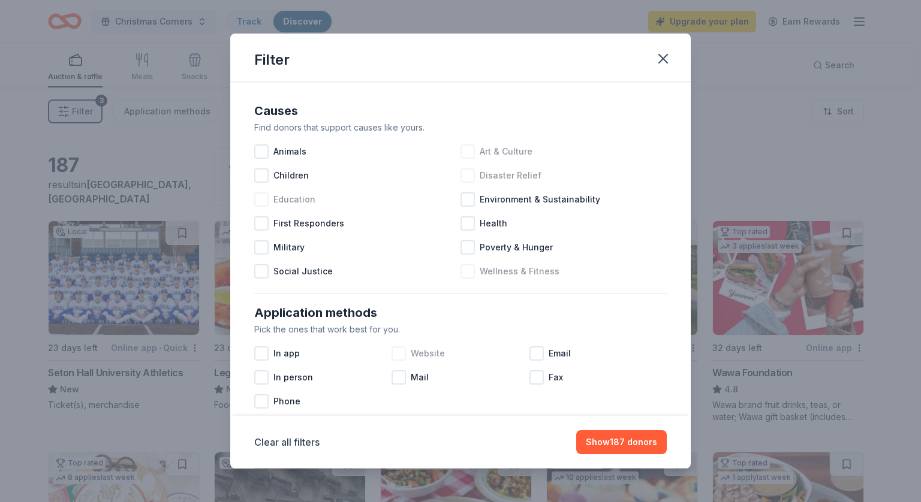
click at [261, 204] on div at bounding box center [261, 199] width 14 height 14
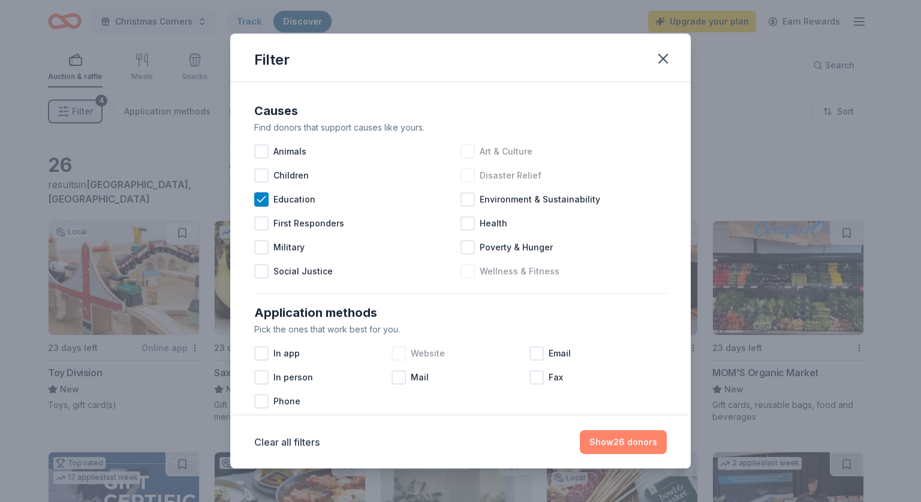
click at [616, 432] on button "Show 26 donors" at bounding box center [623, 442] width 87 height 24
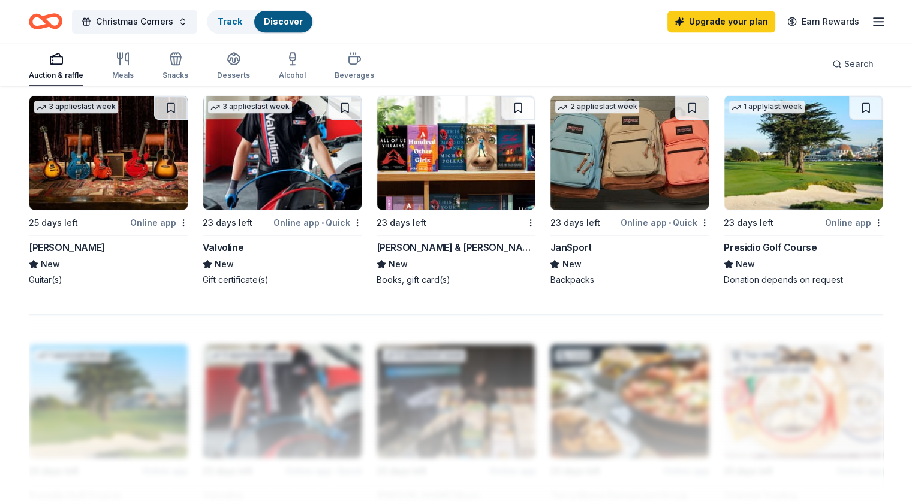
scroll to position [827, 0]
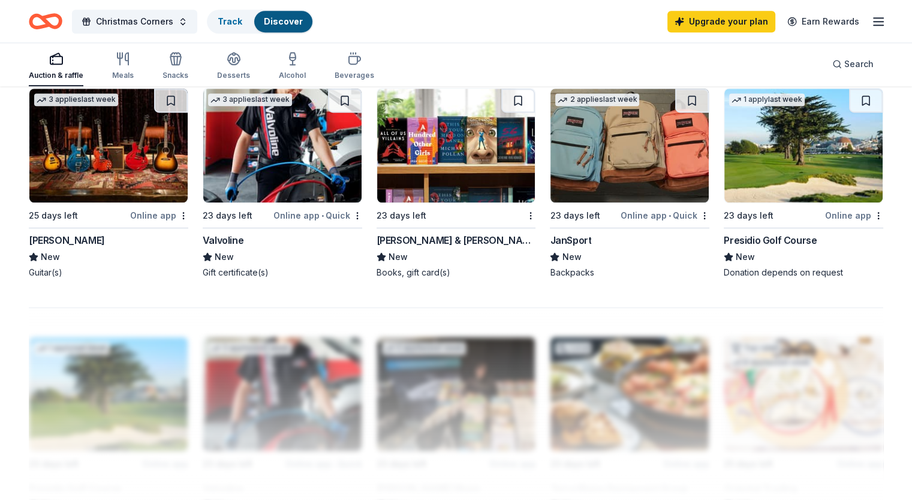
click at [614, 146] on img at bounding box center [629, 146] width 158 height 114
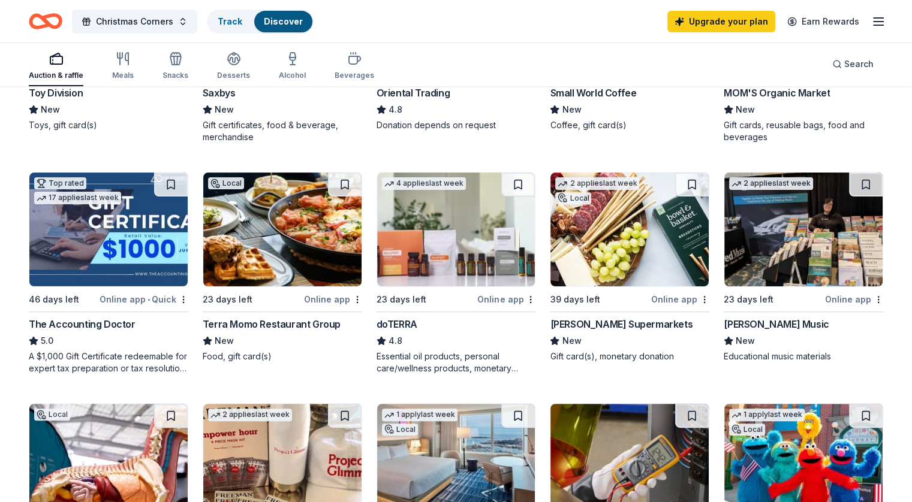
scroll to position [0, 0]
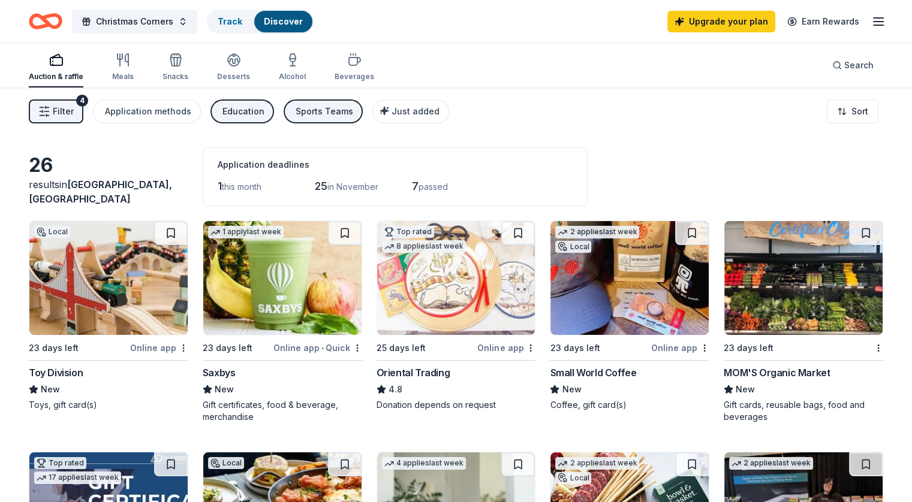
click at [83, 107] on button "Filter 4" at bounding box center [56, 112] width 55 height 24
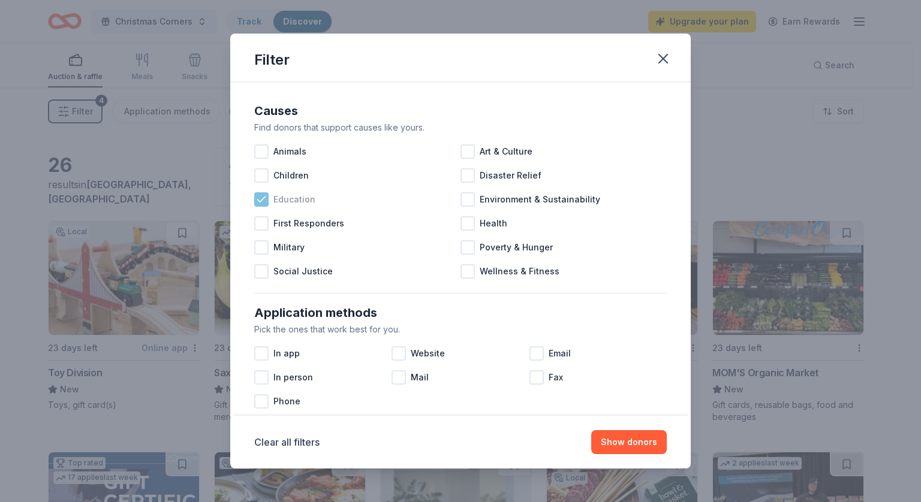
click at [263, 206] on icon at bounding box center [261, 200] width 12 height 12
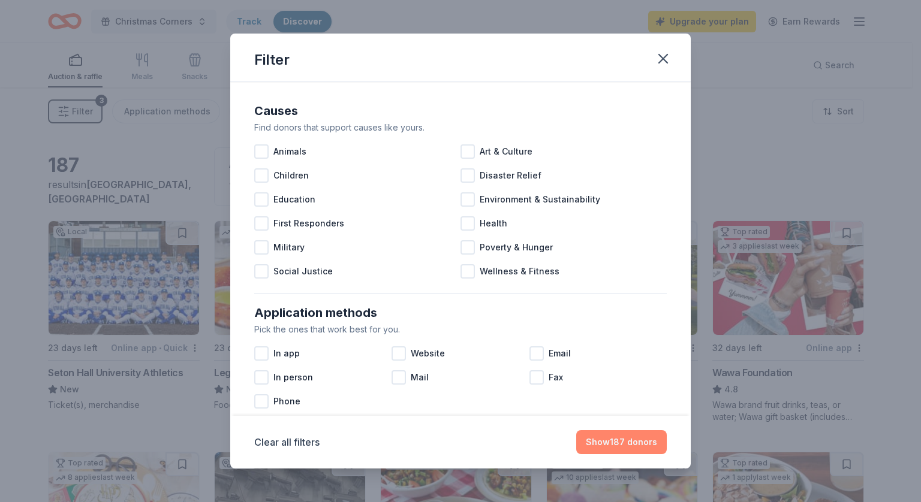
click at [643, 443] on button "Show 187 donors" at bounding box center [621, 442] width 91 height 24
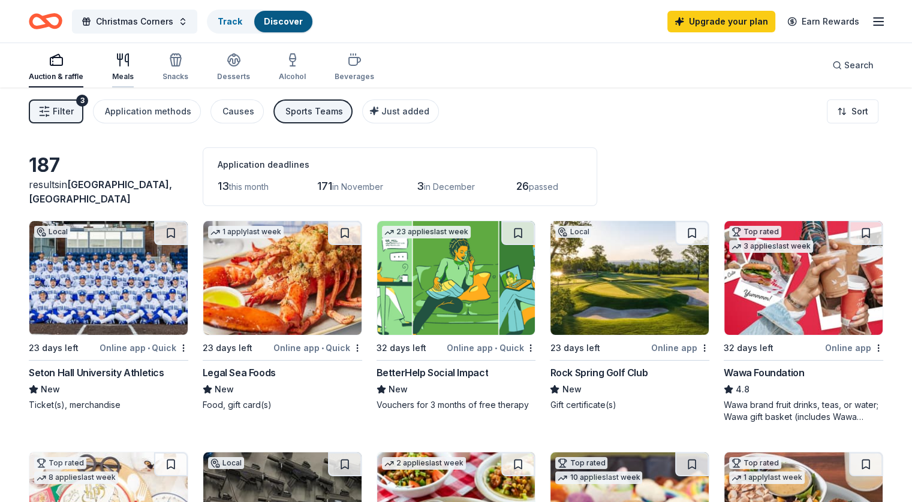
click at [134, 72] on div "Meals" at bounding box center [123, 77] width 22 height 10
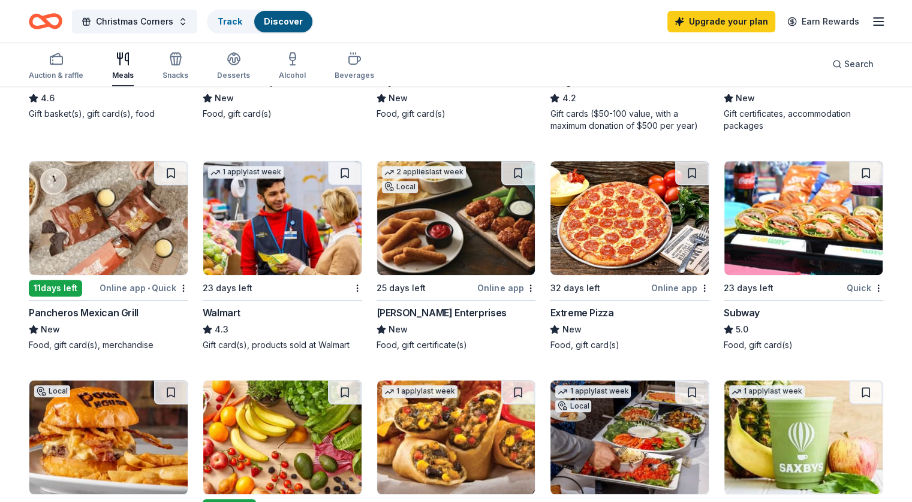
scroll to position [523, 0]
click at [403, 306] on div "Doherty Enterprises" at bounding box center [442, 313] width 130 height 14
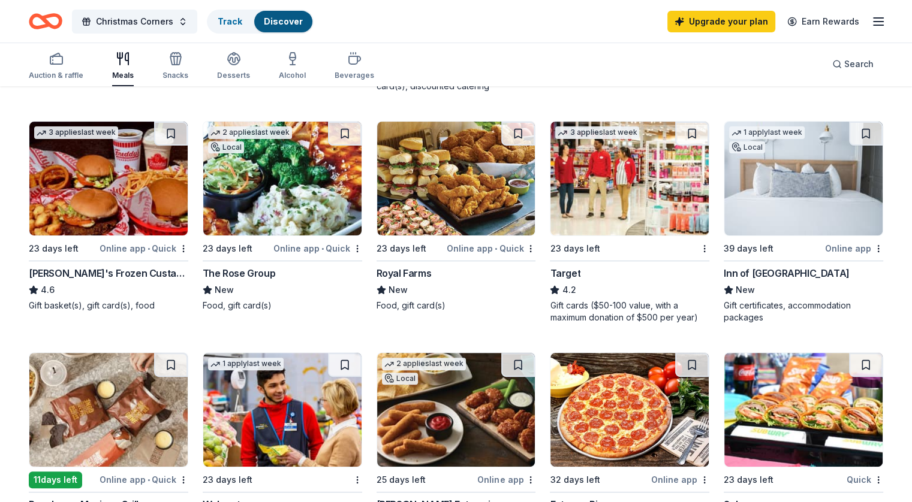
scroll to position [330, 0]
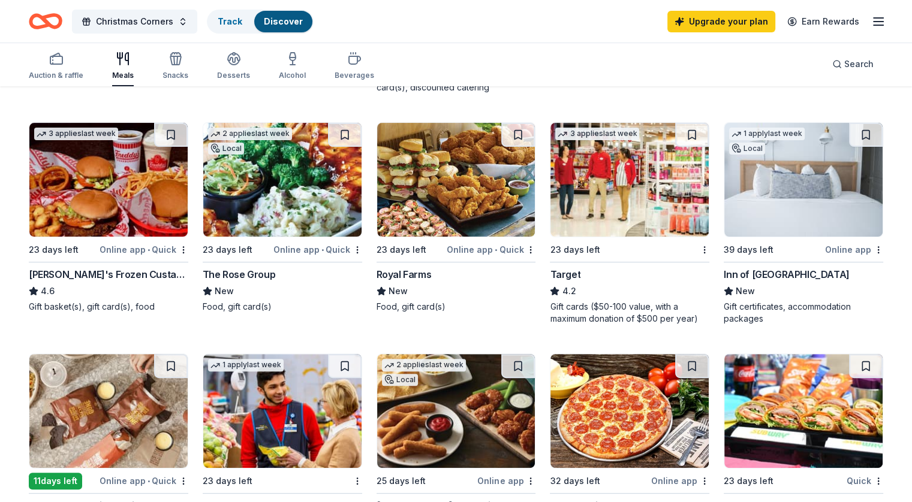
click at [645, 164] on img at bounding box center [629, 180] width 158 height 114
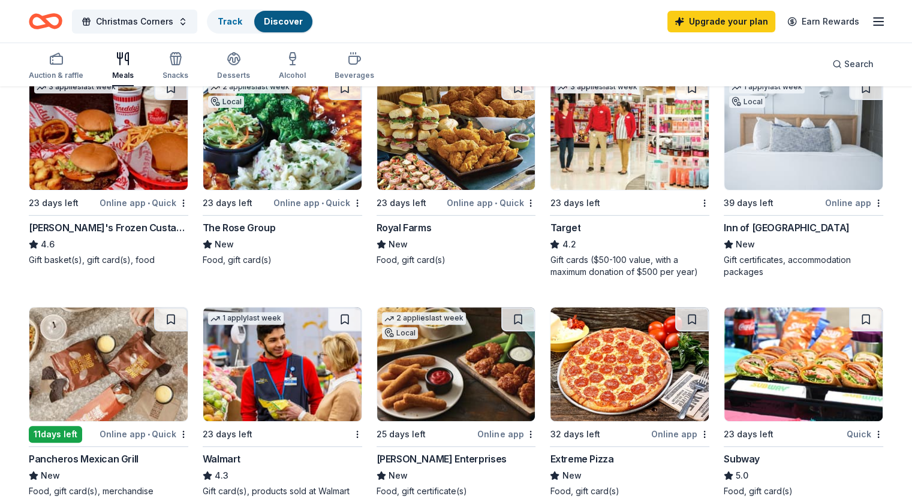
scroll to position [0, 0]
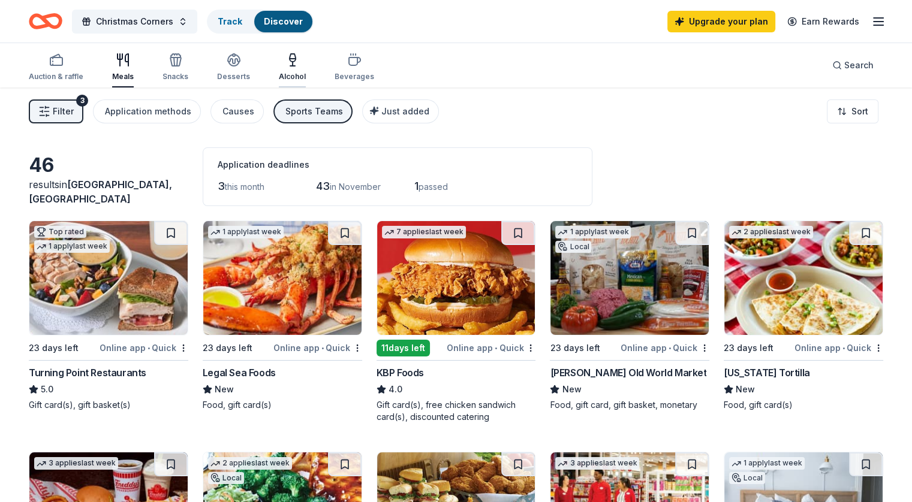
click at [302, 77] on div "Alcohol" at bounding box center [292, 77] width 27 height 10
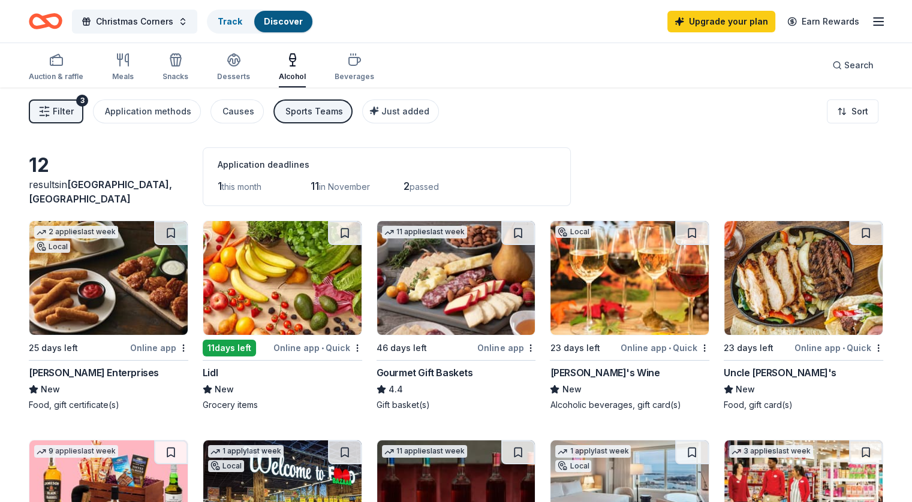
drag, startPoint x: 484, startPoint y: 282, endPoint x: 450, endPoint y: 304, distance: 41.2
click at [450, 304] on img at bounding box center [456, 278] width 158 height 114
click at [309, 107] on div "Sports Teams" at bounding box center [314, 111] width 58 height 14
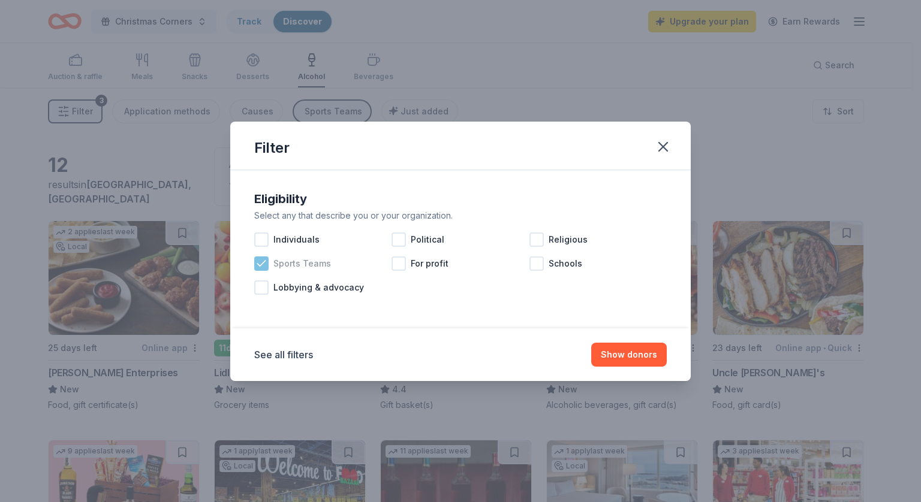
click at [269, 268] on div "Sports Teams" at bounding box center [322, 264] width 137 height 24
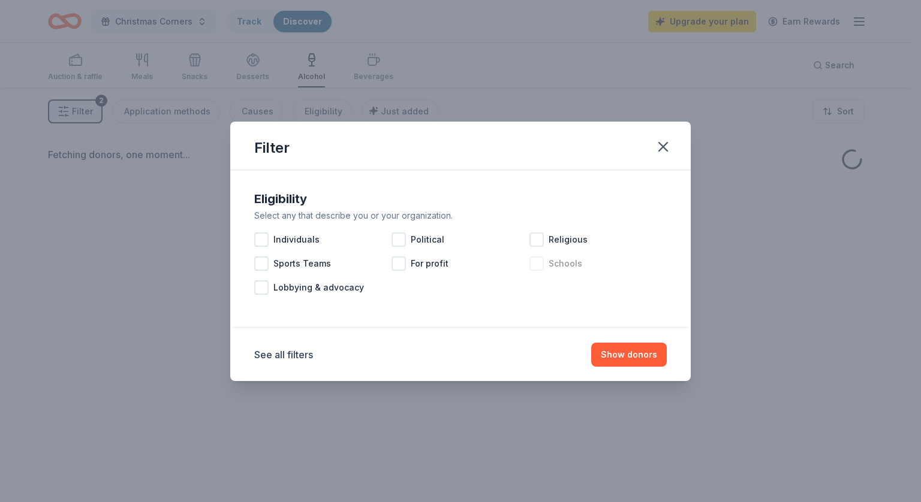
click at [553, 269] on span "Schools" at bounding box center [566, 264] width 34 height 14
click at [648, 364] on button "Show donors" at bounding box center [629, 355] width 76 height 24
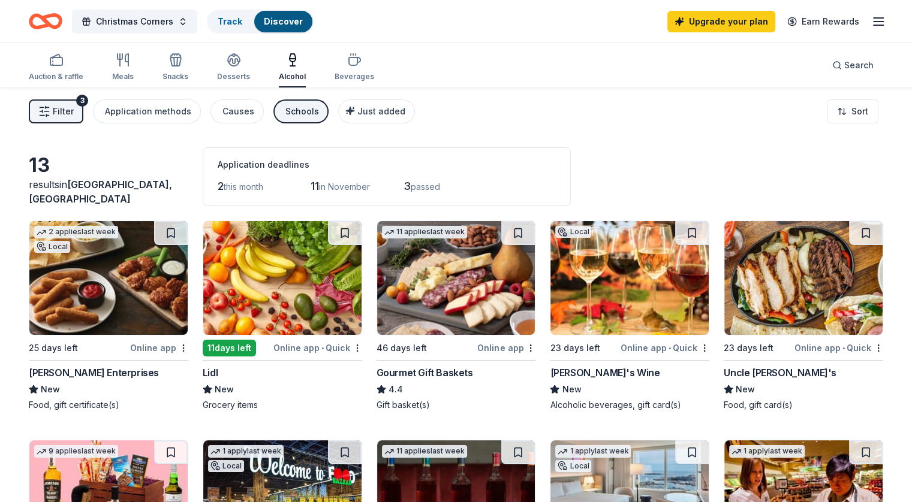
click at [46, 115] on line "button" at bounding box center [46, 116] width 0 height 2
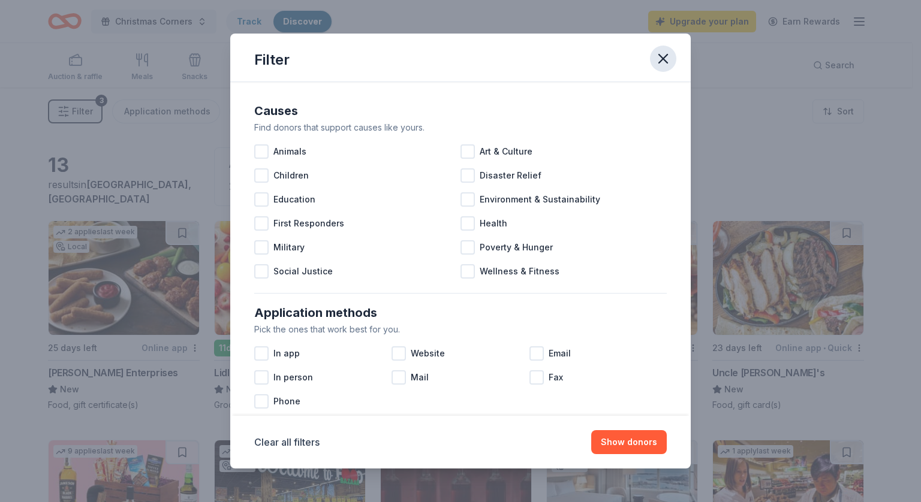
click at [665, 57] on icon "button" at bounding box center [663, 59] width 8 height 8
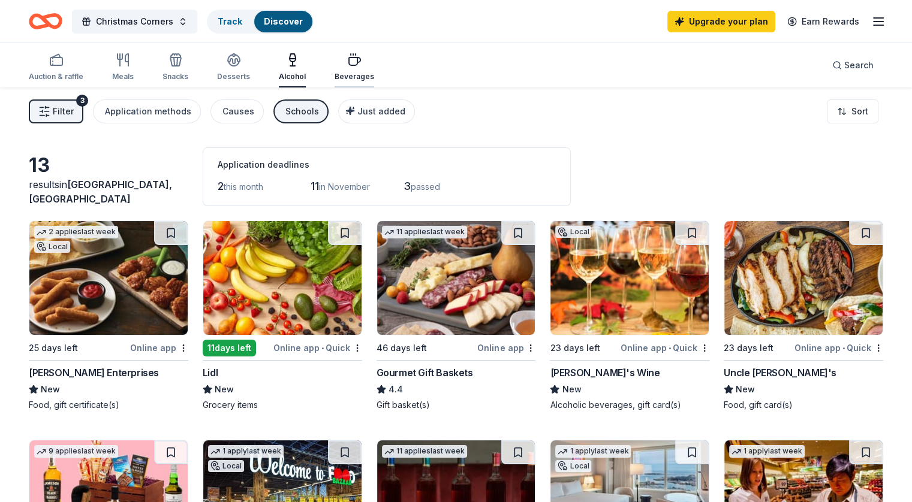
click at [365, 77] on div "Beverages" at bounding box center [355, 77] width 40 height 10
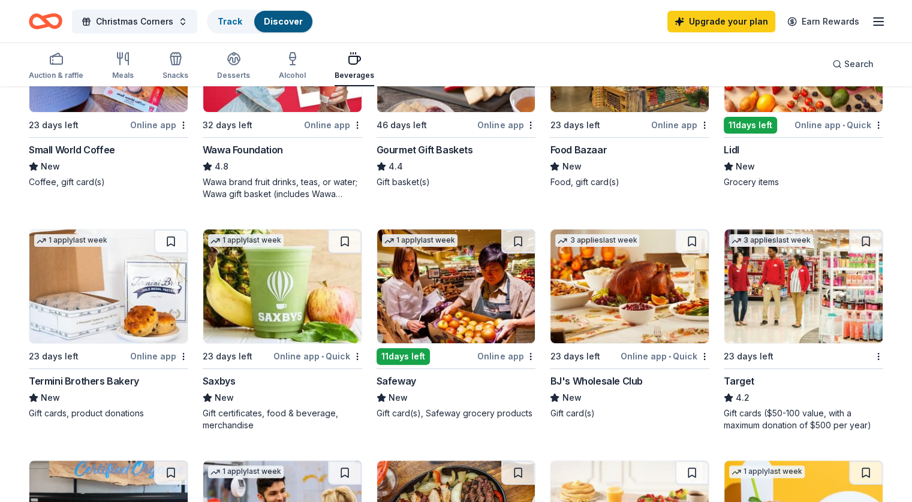
scroll to position [229, 0]
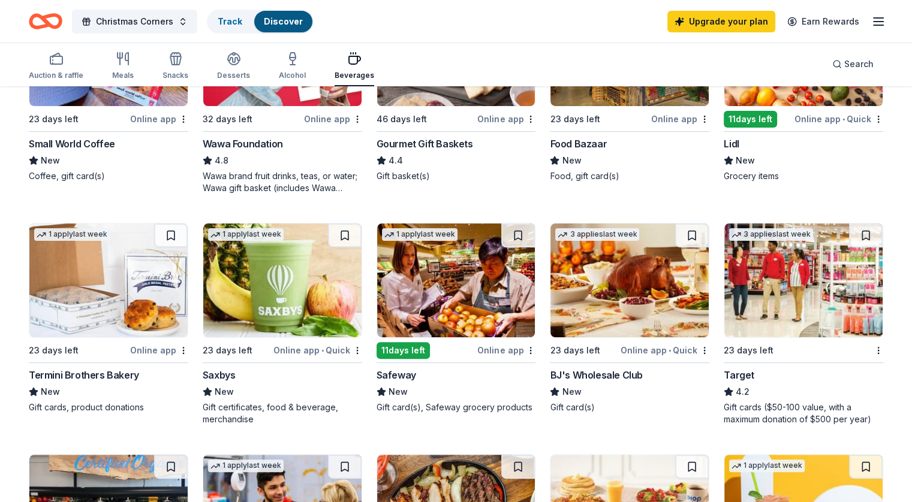
click at [637, 267] on img at bounding box center [629, 281] width 158 height 114
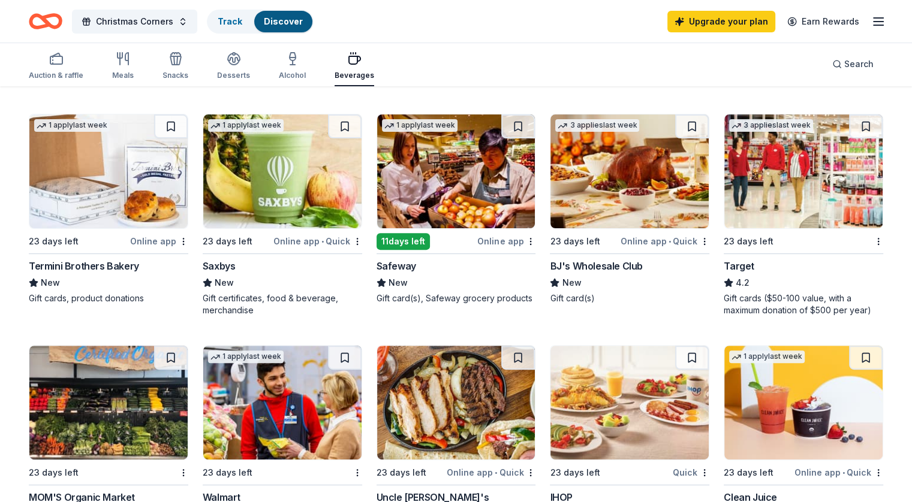
scroll to position [0, 0]
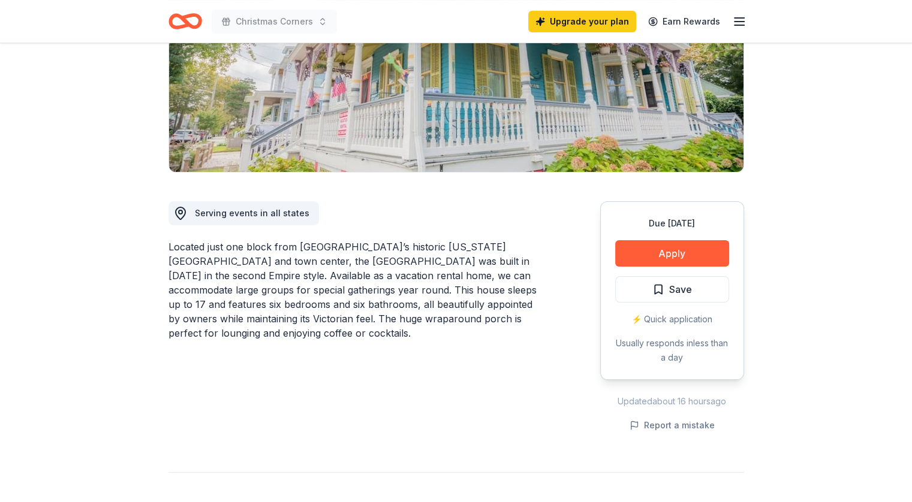
scroll to position [193, 0]
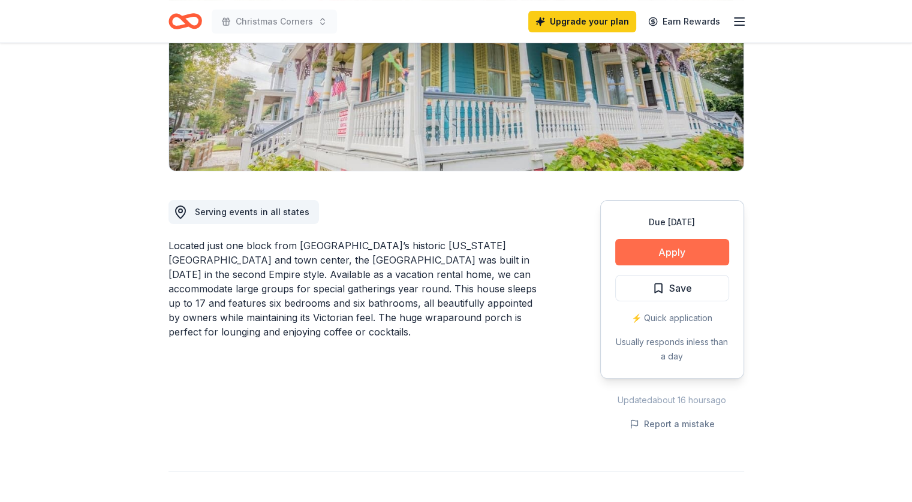
click at [678, 254] on button "Apply" at bounding box center [672, 252] width 114 height 26
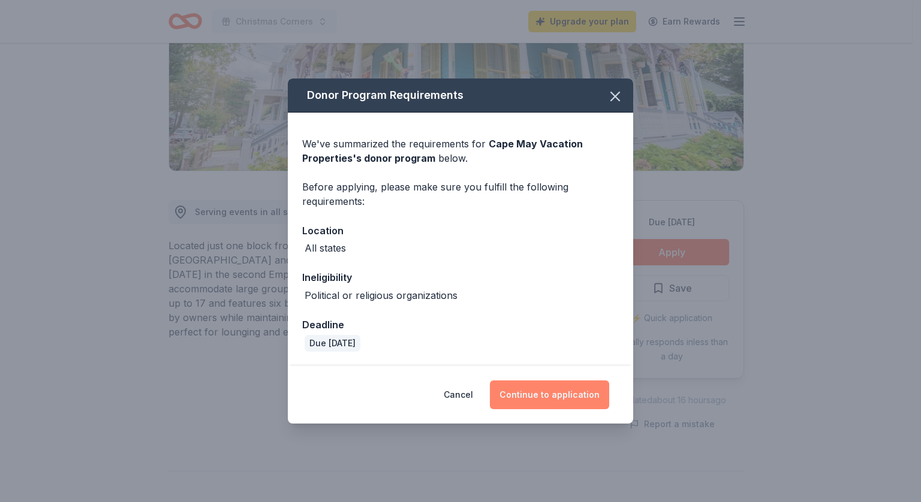
click at [548, 394] on button "Continue to application" at bounding box center [549, 395] width 119 height 29
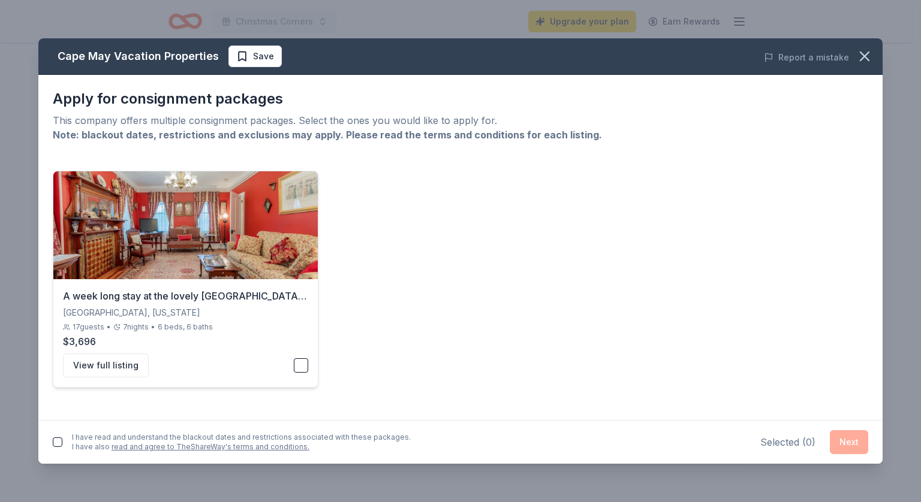
click at [295, 360] on button "button" at bounding box center [301, 366] width 14 height 14
click at [865, 48] on icon "button" at bounding box center [864, 56] width 17 height 17
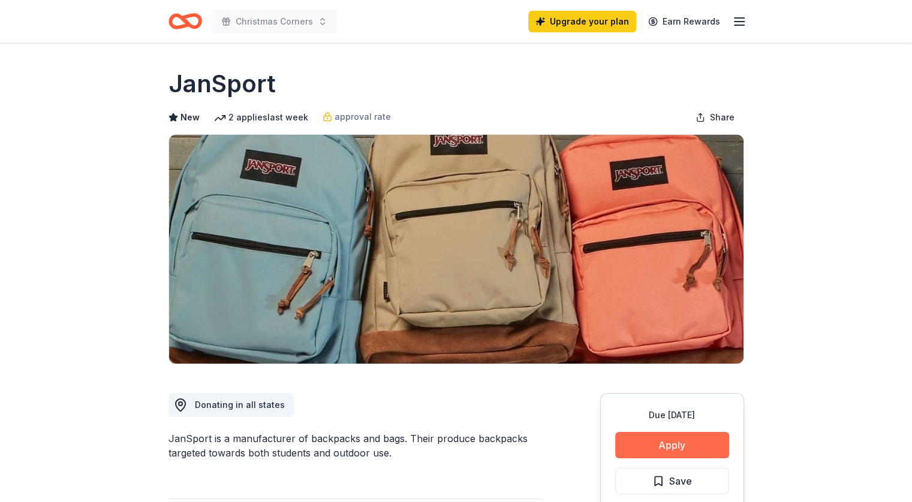
click at [663, 445] on button "Apply" at bounding box center [672, 445] width 114 height 26
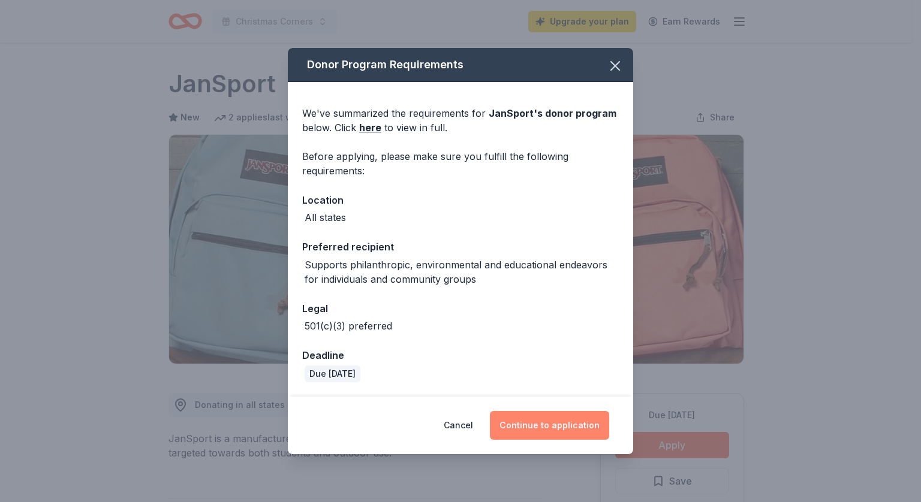
click at [547, 416] on button "Continue to application" at bounding box center [549, 425] width 119 height 29
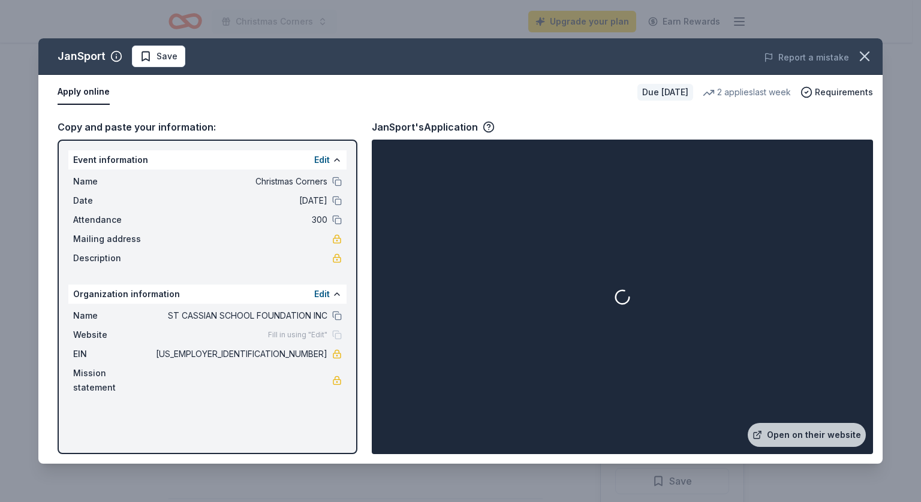
click at [282, 150] on div "Event information Edit" at bounding box center [207, 159] width 278 height 19
click at [851, 434] on link "Open on their website" at bounding box center [807, 435] width 118 height 24
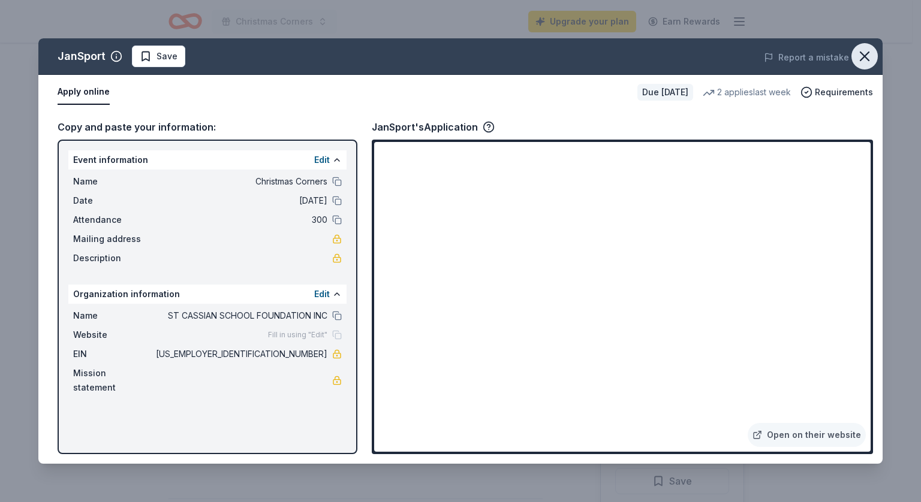
click at [870, 58] on icon "button" at bounding box center [864, 56] width 17 height 17
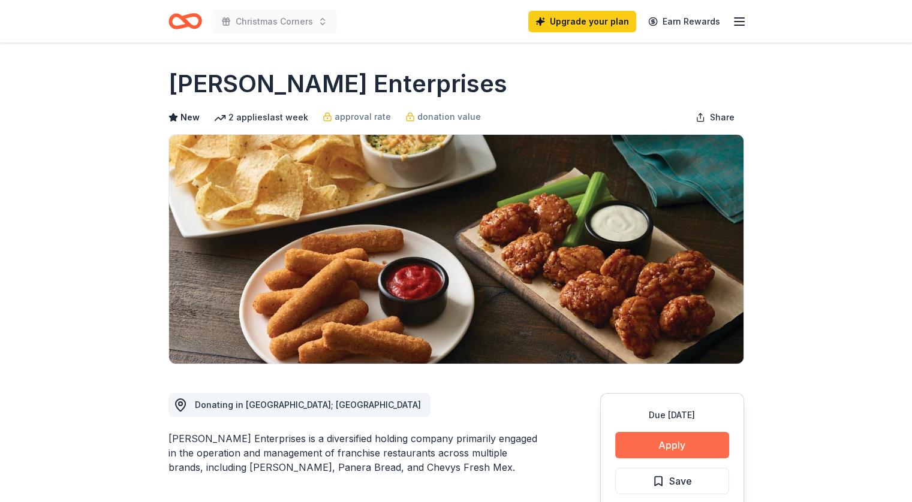
click at [712, 435] on button "Apply" at bounding box center [672, 445] width 114 height 26
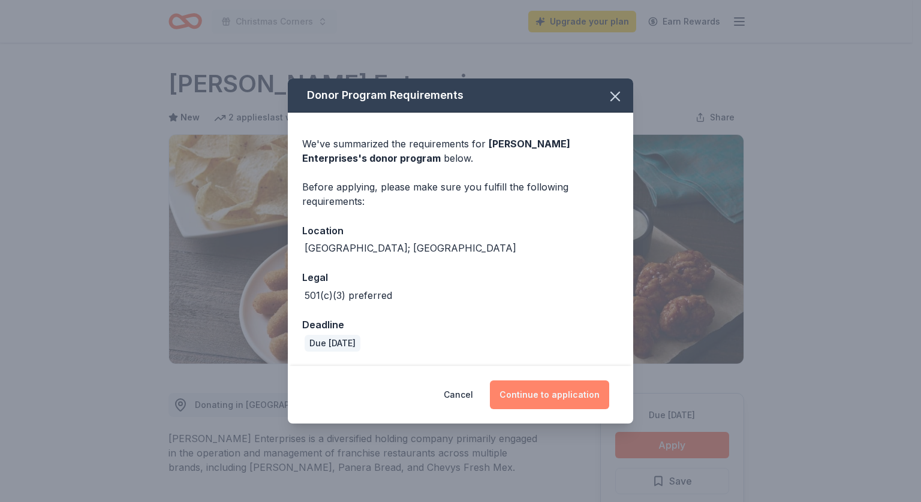
click at [542, 405] on button "Continue to application" at bounding box center [549, 395] width 119 height 29
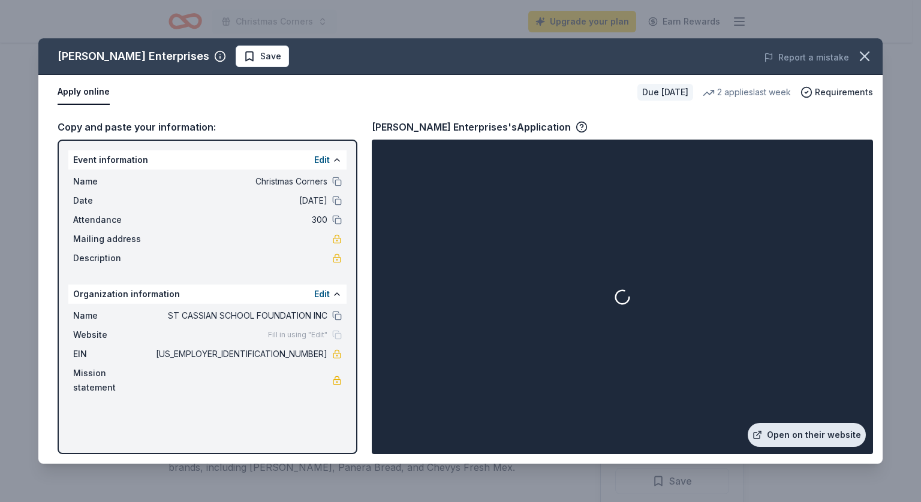
click at [791, 444] on link "Open on their website" at bounding box center [807, 435] width 118 height 24
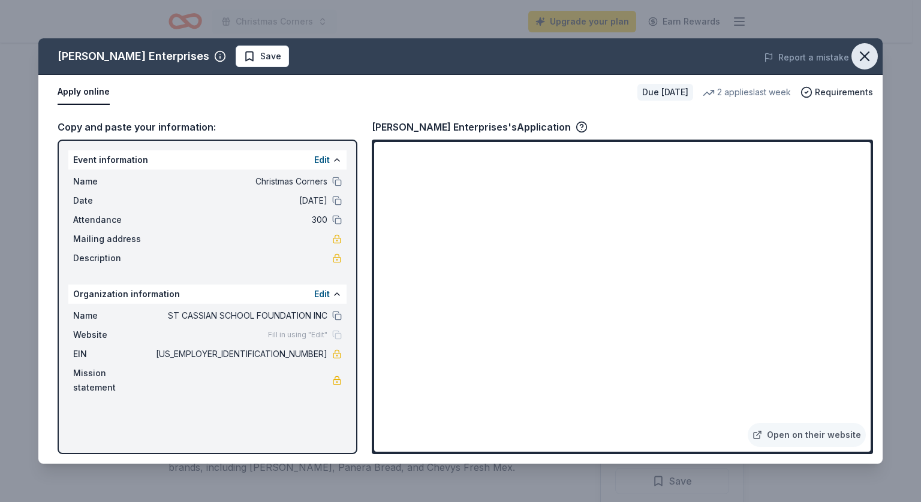
click at [861, 60] on icon "button" at bounding box center [864, 56] width 8 height 8
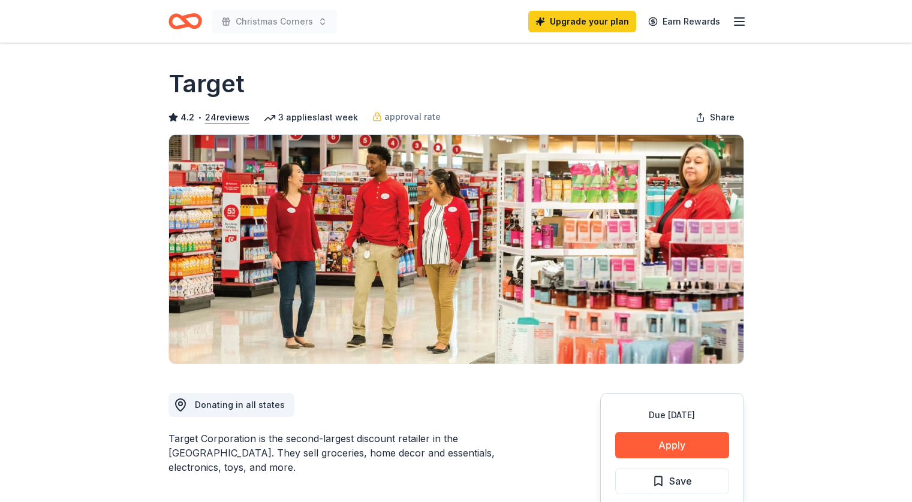
click at [680, 445] on button "Apply" at bounding box center [672, 445] width 114 height 26
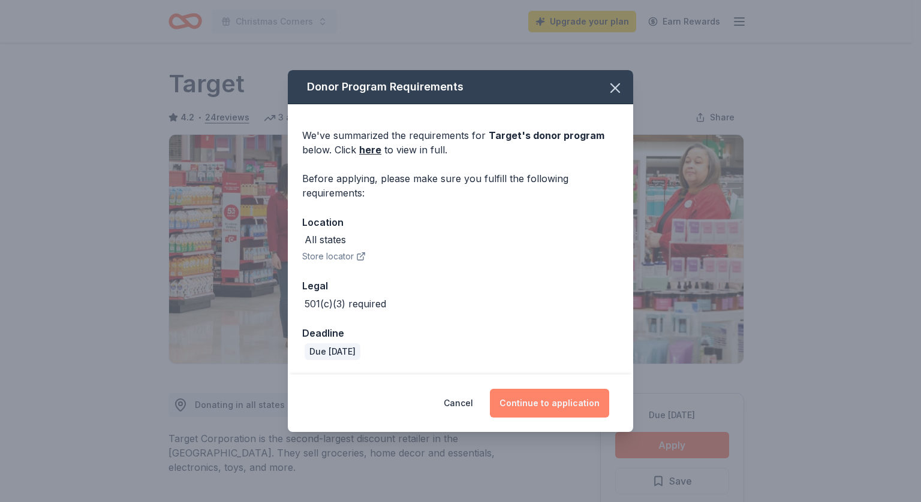
click at [554, 407] on button "Continue to application" at bounding box center [549, 403] width 119 height 29
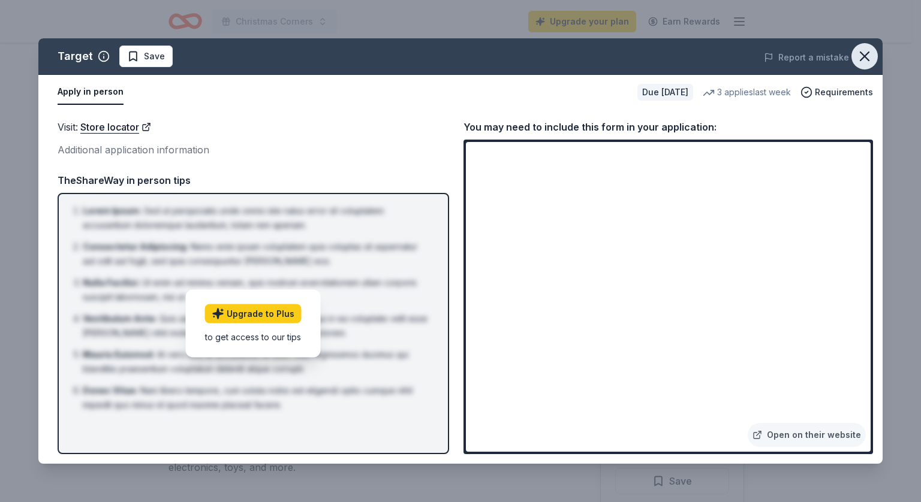
click at [865, 59] on icon "button" at bounding box center [864, 56] width 17 height 17
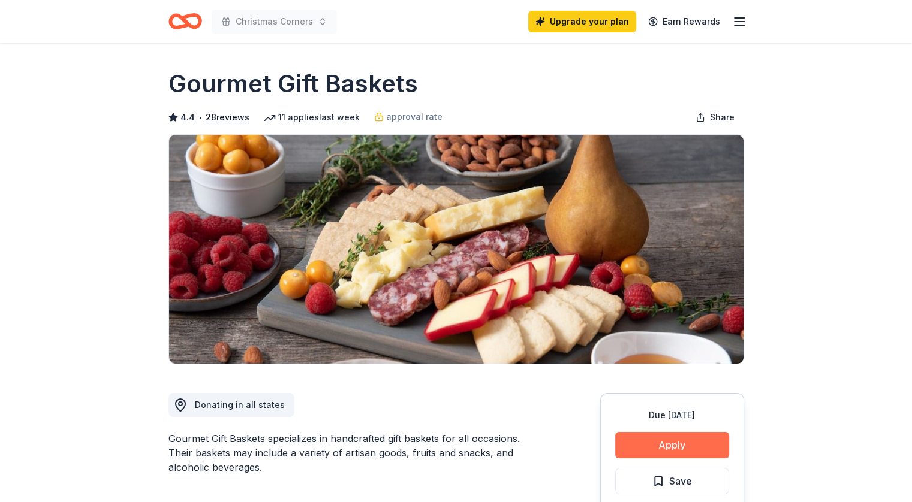
click at [645, 433] on button "Apply" at bounding box center [672, 445] width 114 height 26
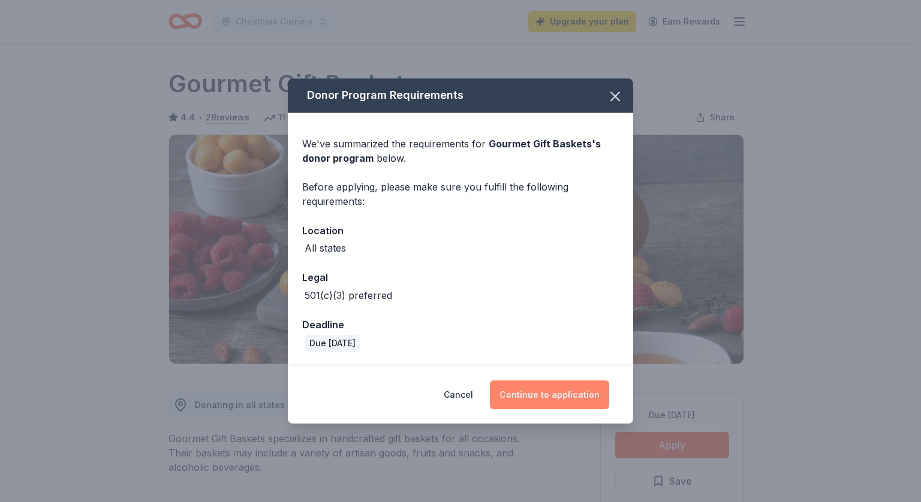
click at [542, 392] on button "Continue to application" at bounding box center [549, 395] width 119 height 29
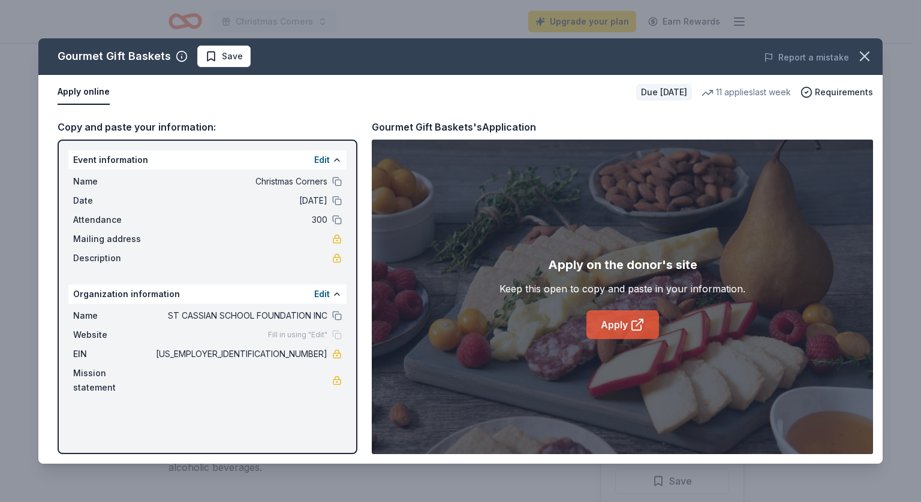
click at [612, 321] on link "Apply" at bounding box center [622, 325] width 73 height 29
click at [862, 62] on icon "button" at bounding box center [864, 56] width 17 height 17
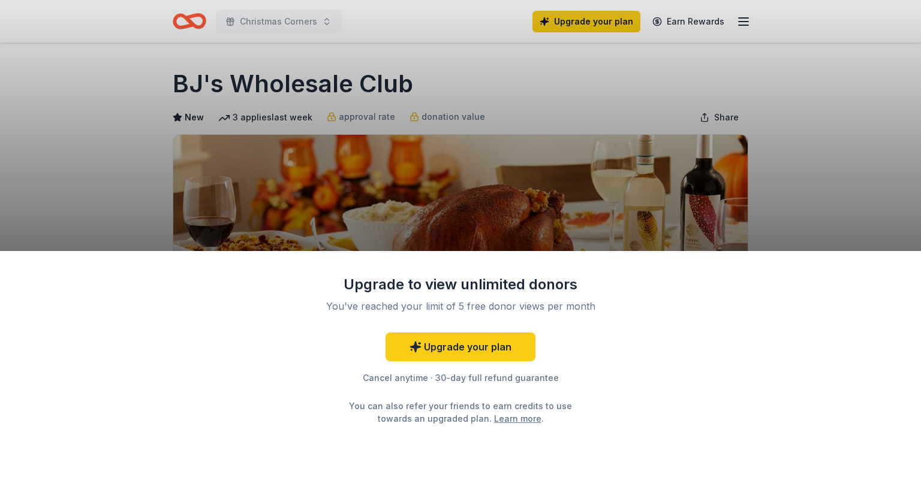
scroll to position [145, 0]
